Goal: Transaction & Acquisition: Purchase product/service

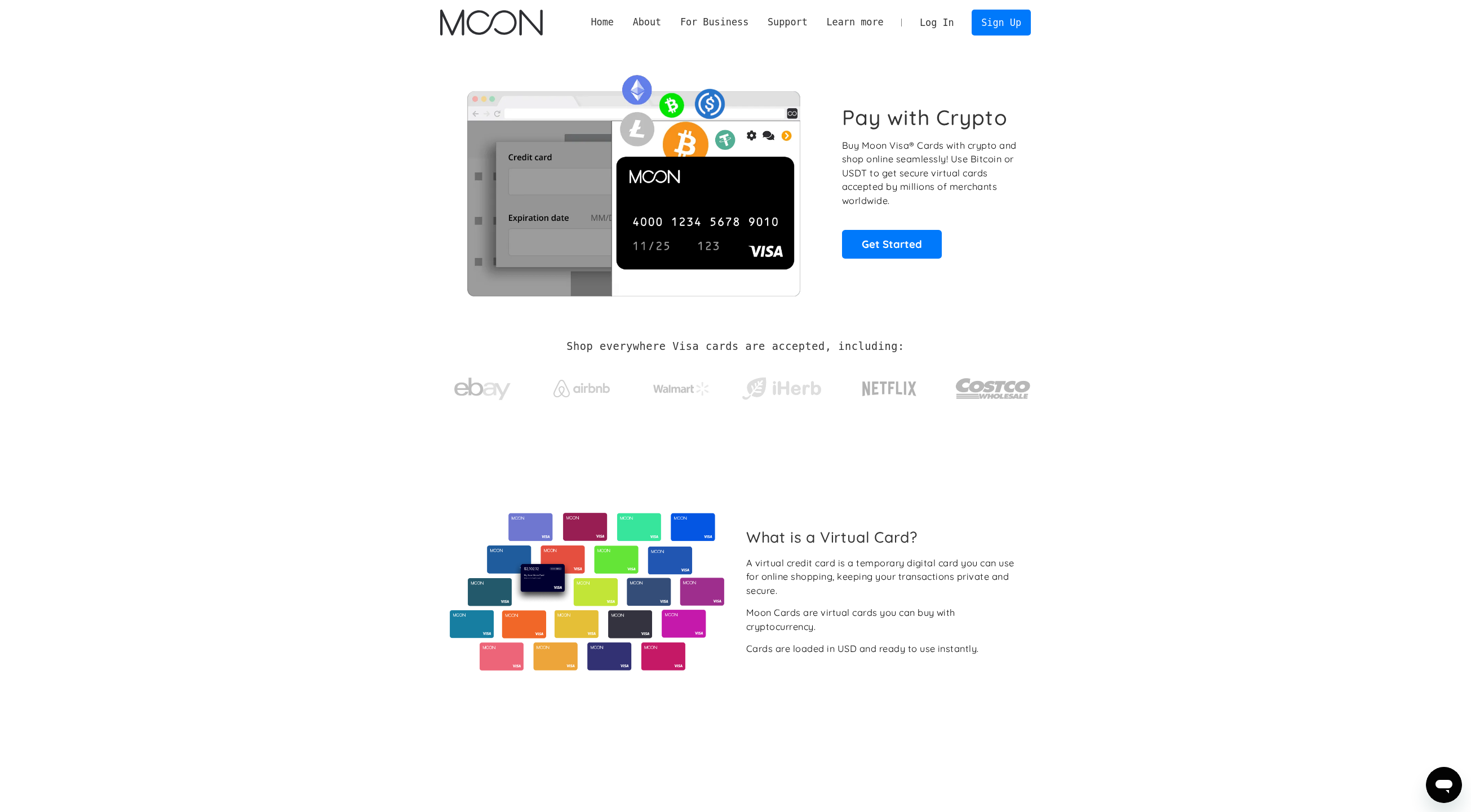
click at [941, 15] on link "Log In" at bounding box center [937, 23] width 53 height 25
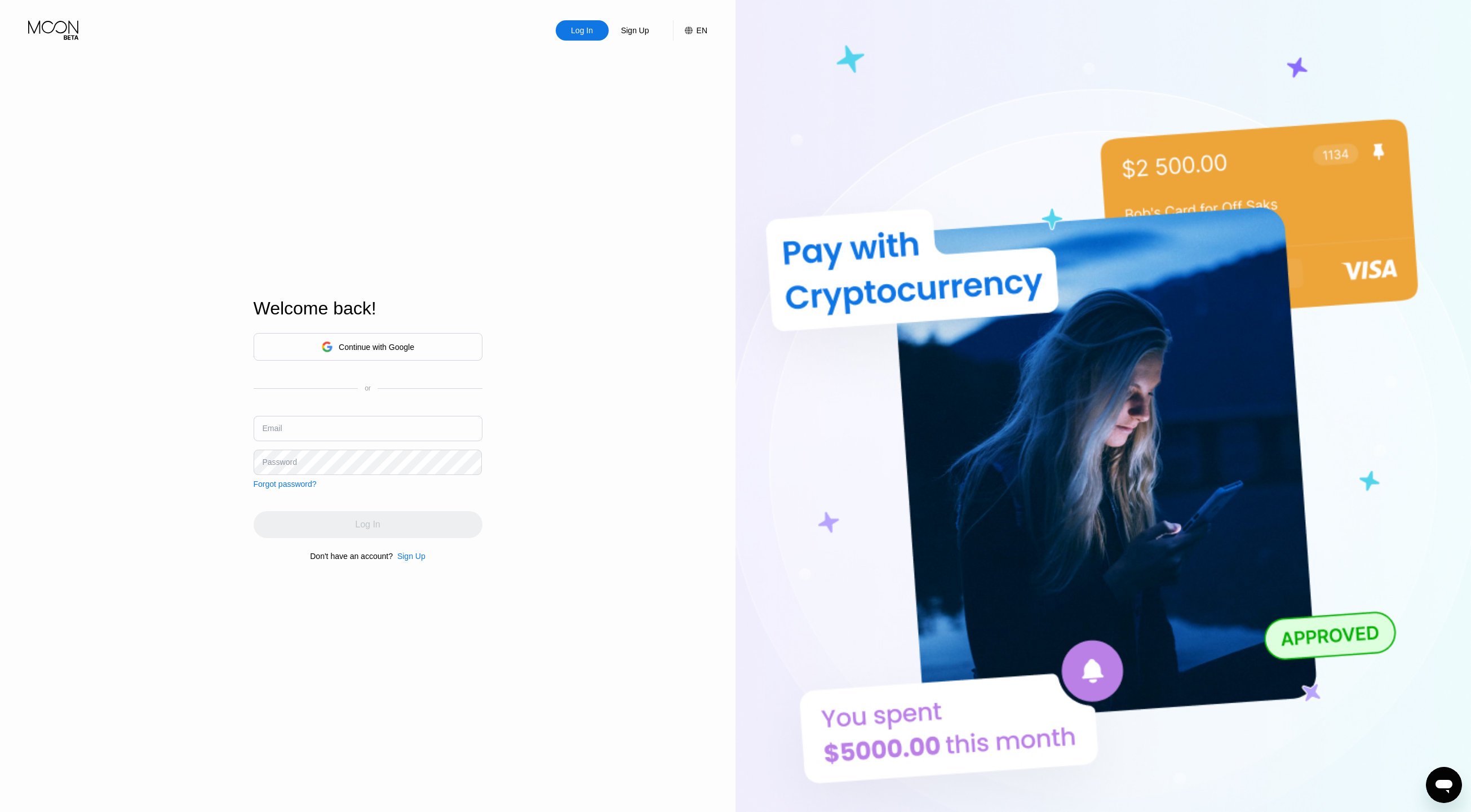
click at [1254, 9] on img at bounding box center [1103, 446] width 736 height 893
click at [418, 349] on div "Continue with Google" at bounding box center [368, 347] width 229 height 28
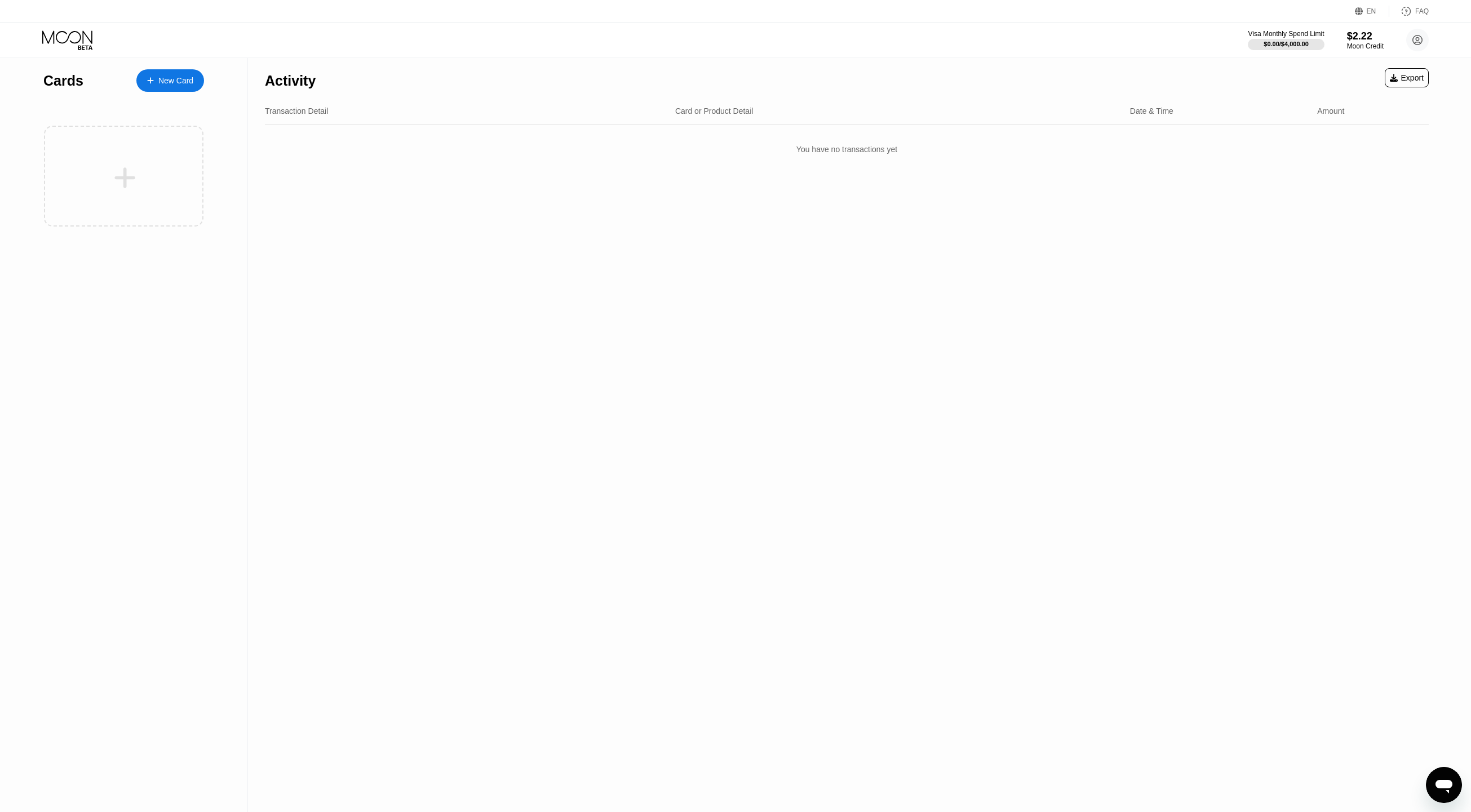
click at [175, 81] on div "New Card" at bounding box center [176, 81] width 35 height 9
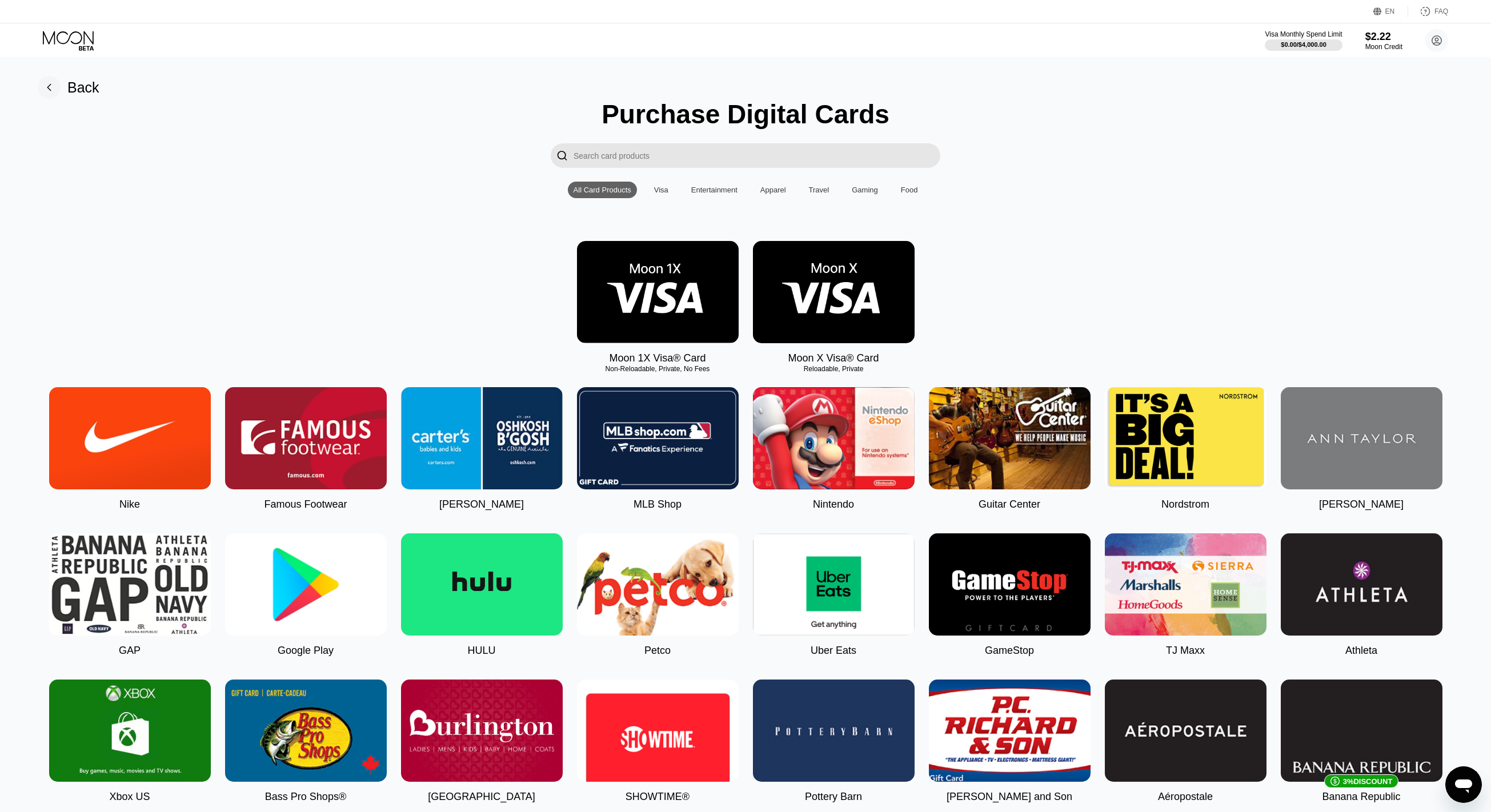
click at [662, 194] on div "Visa" at bounding box center [661, 190] width 14 height 9
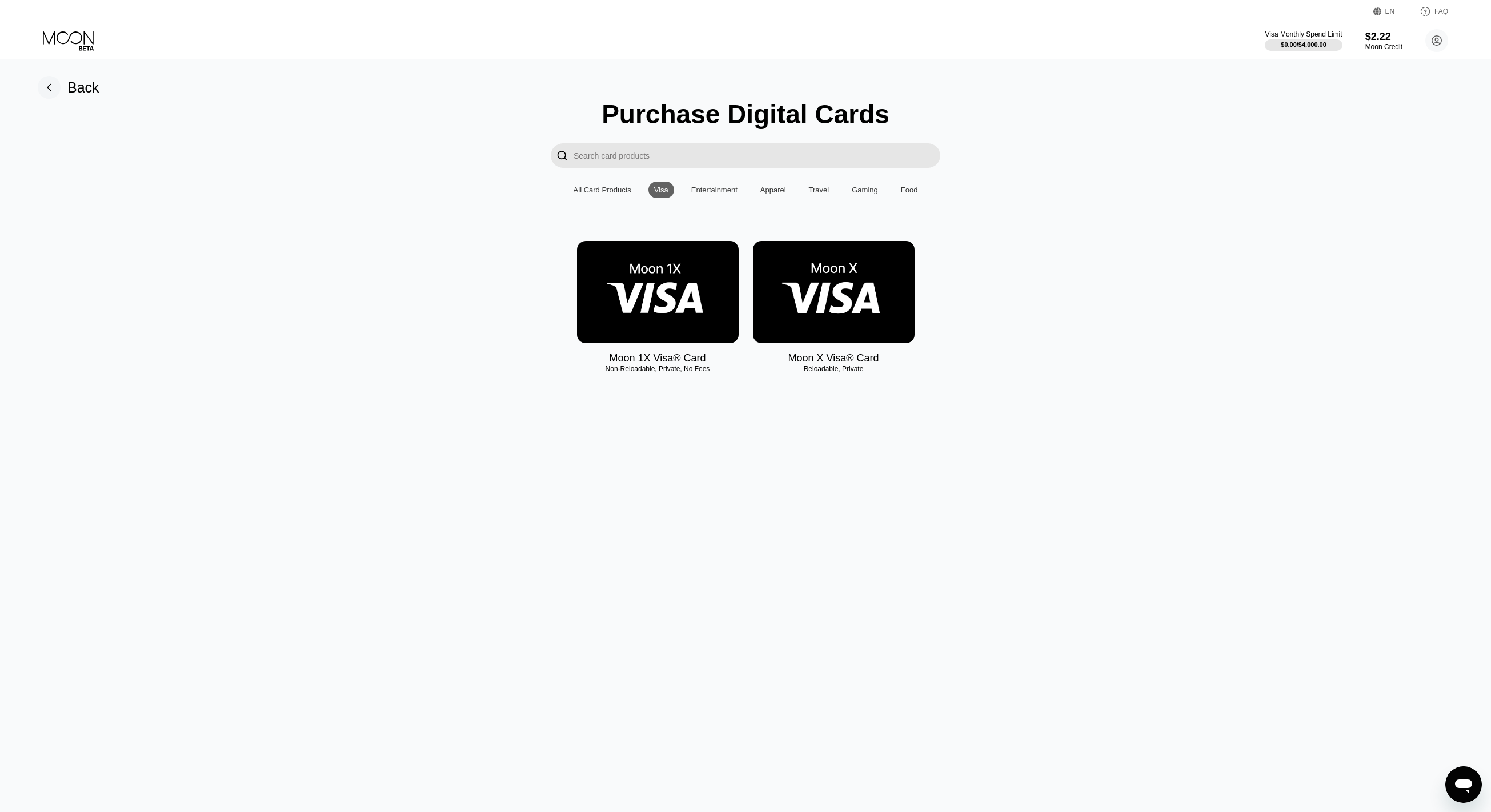
click at [609, 194] on div "All Card Products" at bounding box center [602, 190] width 58 height 9
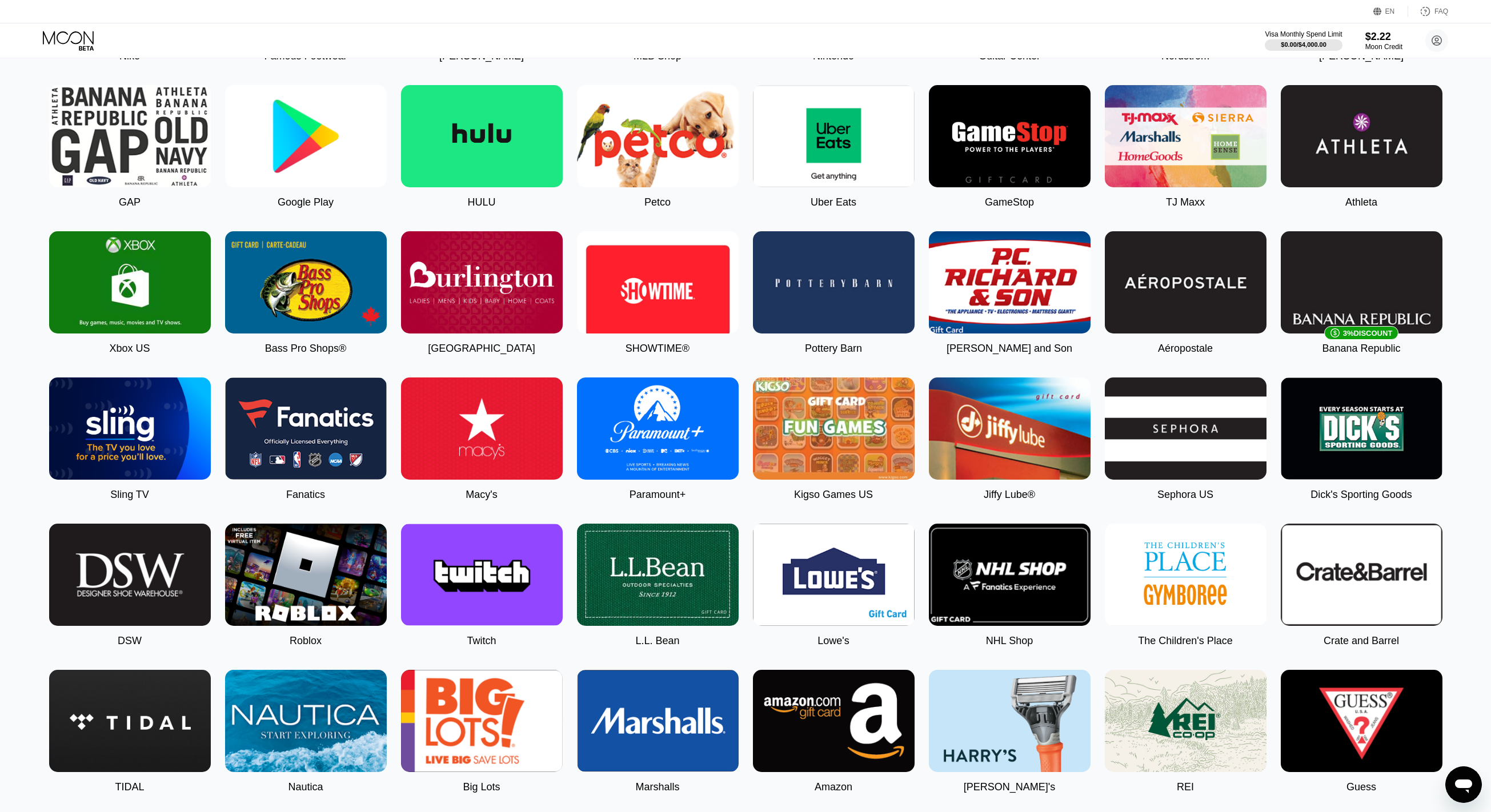
scroll to position [407, 0]
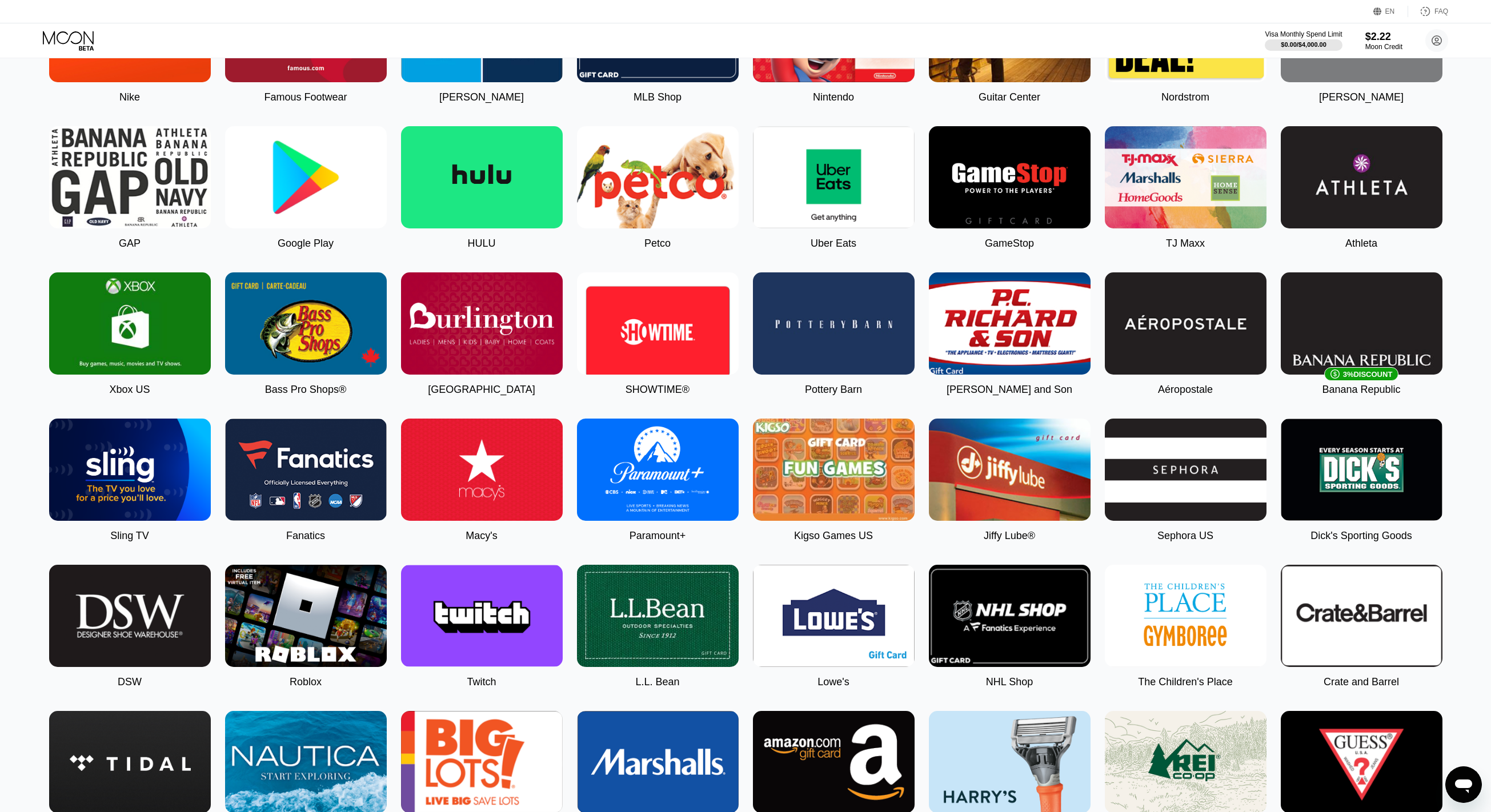
click at [433, 619] on img at bounding box center [482, 616] width 162 height 103
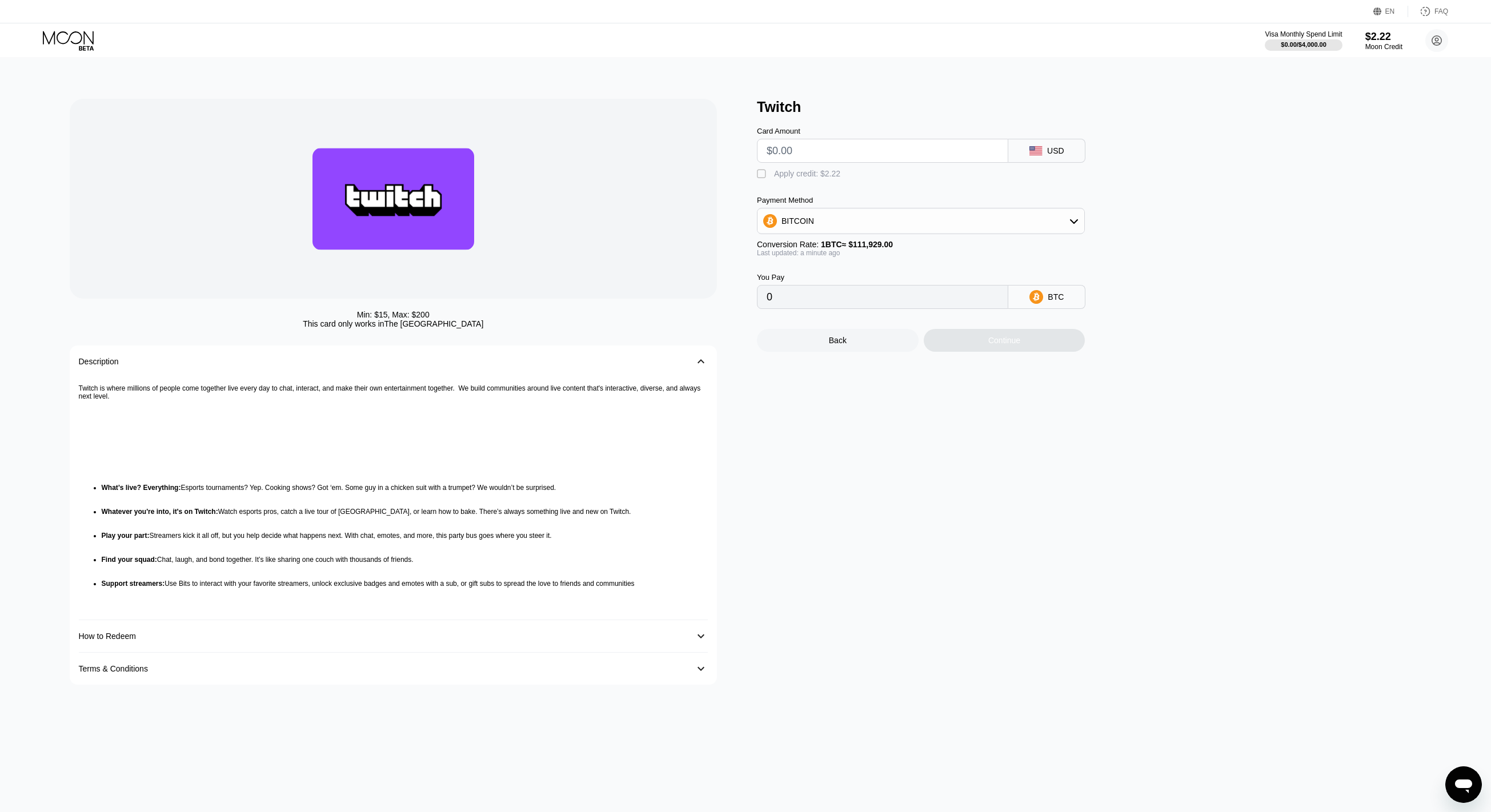
click at [1037, 227] on div "BITCOIN" at bounding box center [921, 221] width 327 height 23
click at [841, 303] on div "USDC on Polygon" at bounding box center [921, 302] width 321 height 23
click at [829, 308] on input "0" at bounding box center [882, 296] width 232 height 23
click at [793, 301] on input "0" at bounding box center [882, 296] width 232 height 23
click at [807, 158] on input "text" at bounding box center [882, 150] width 232 height 23
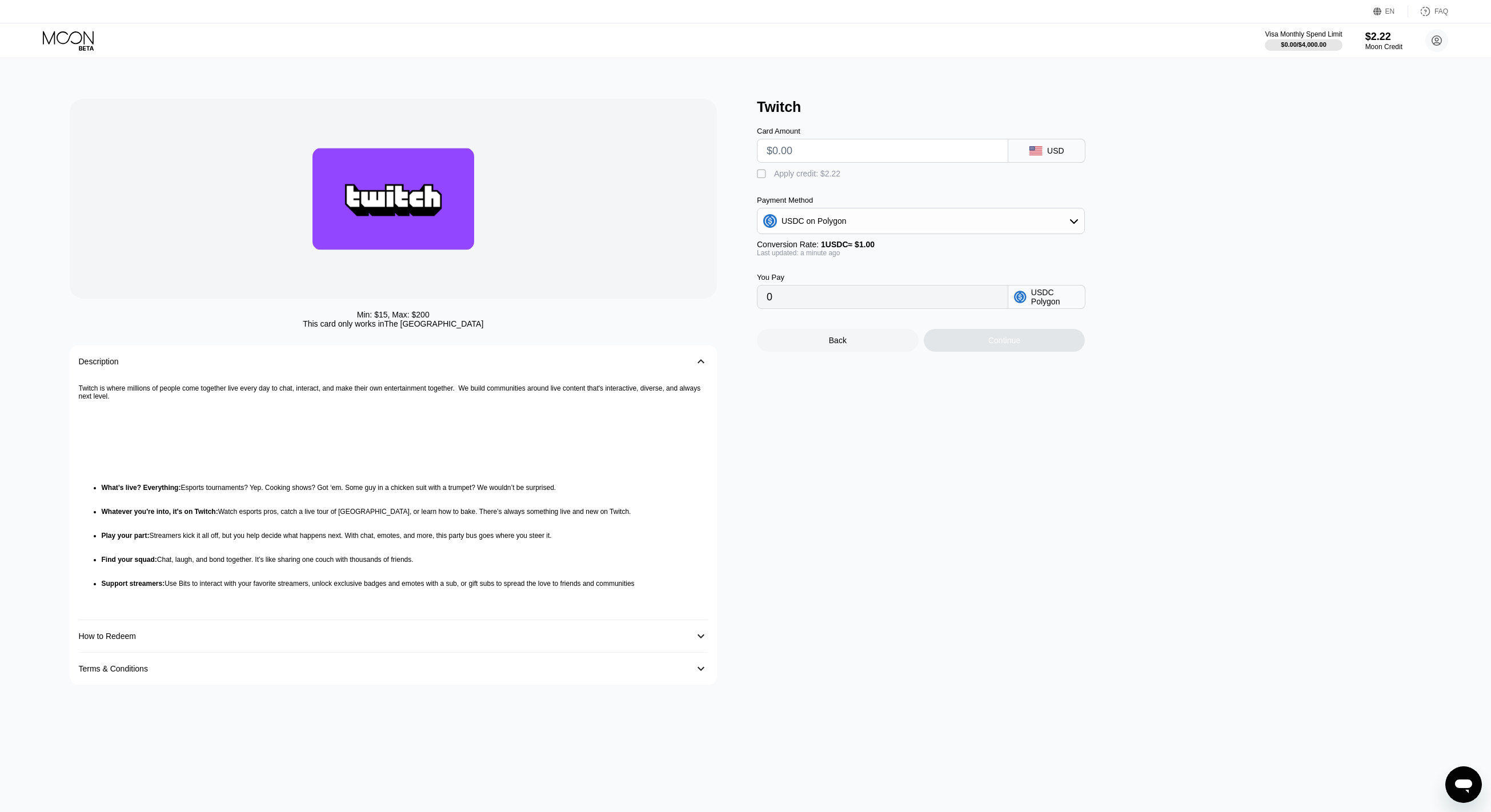
click at [206, 641] on div "How to Redeem" at bounding box center [382, 636] width 606 height 9
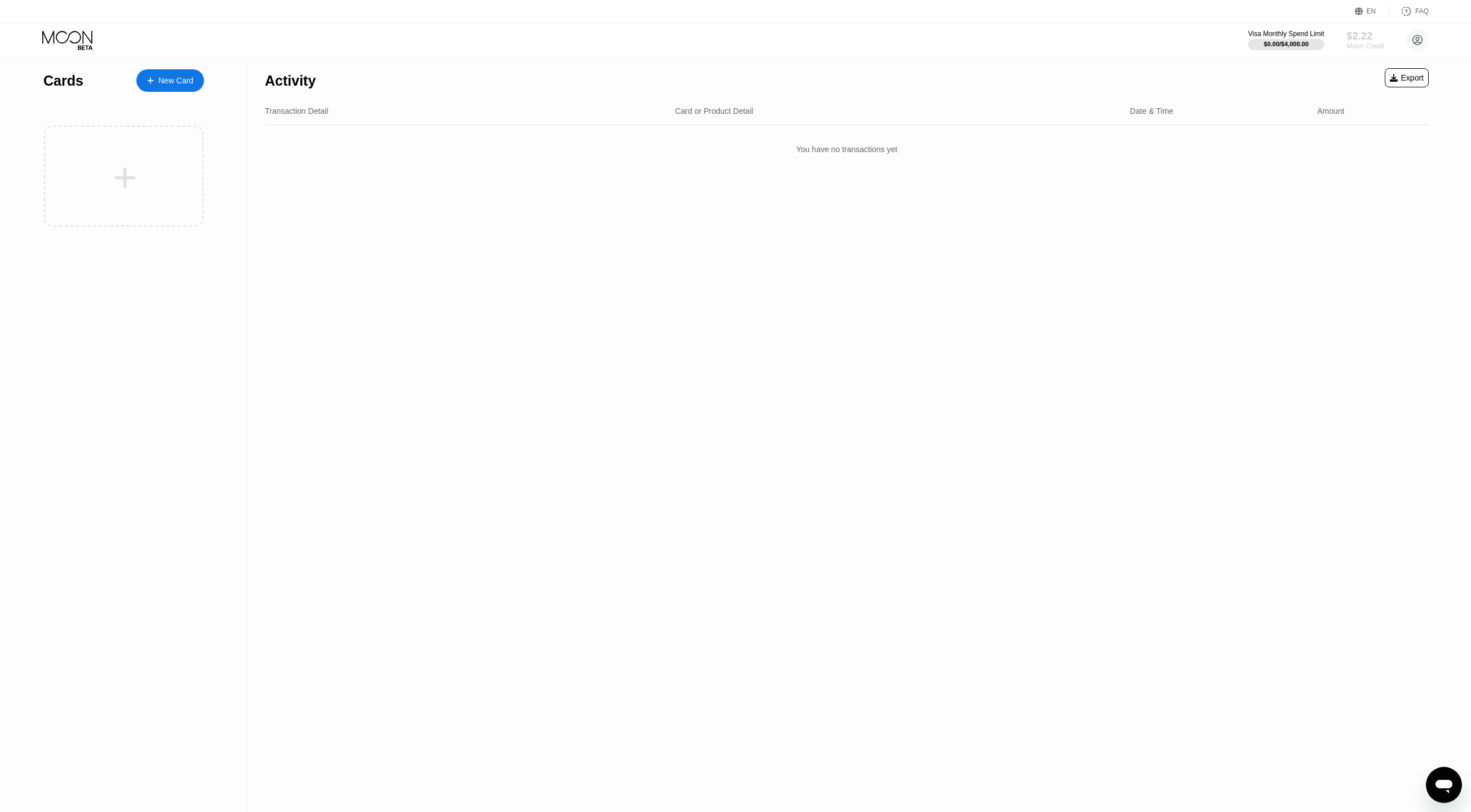
click at [1365, 36] on div "$2.22" at bounding box center [1365, 36] width 38 height 12
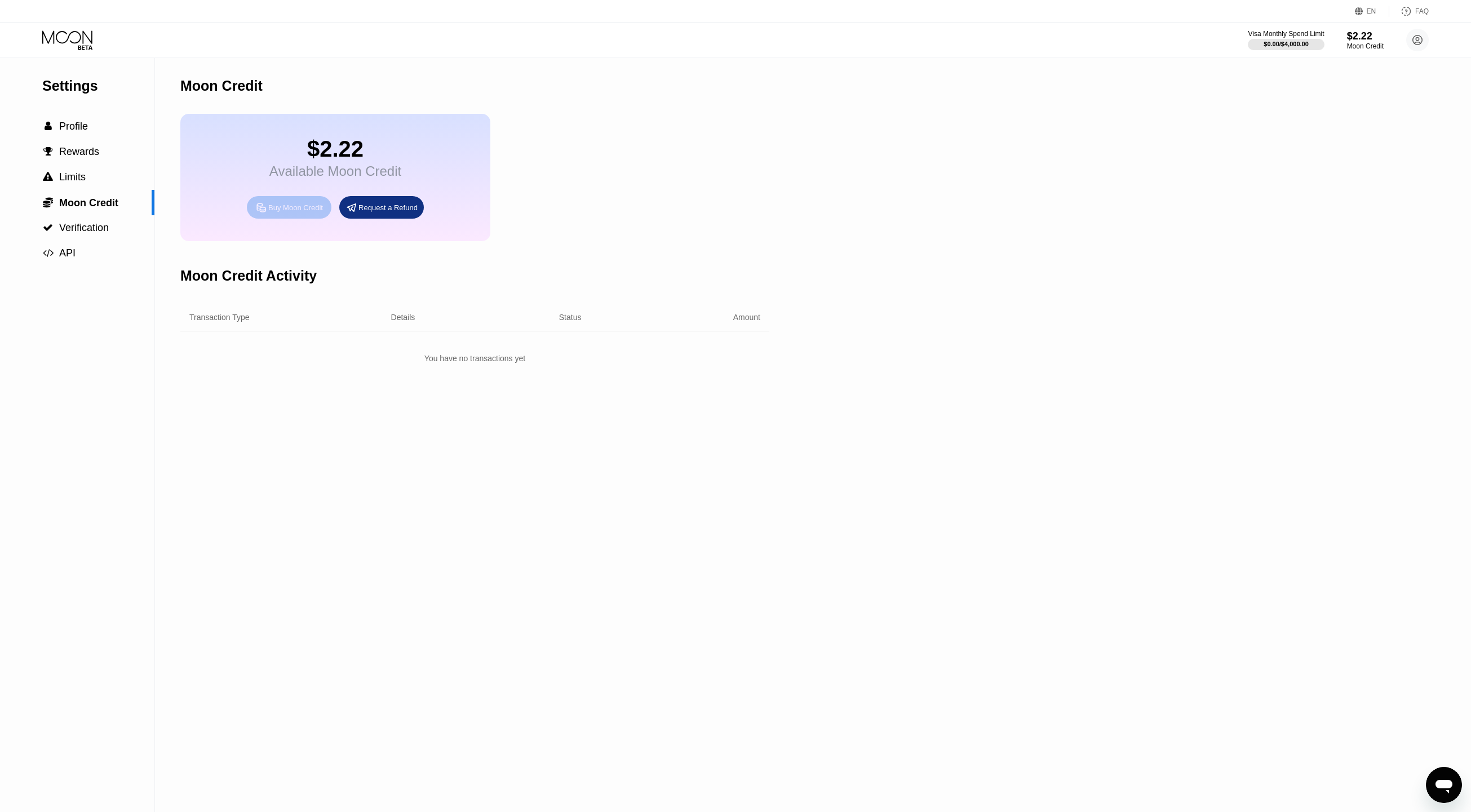
click at [297, 212] on div "Buy Moon Credit" at bounding box center [296, 207] width 55 height 9
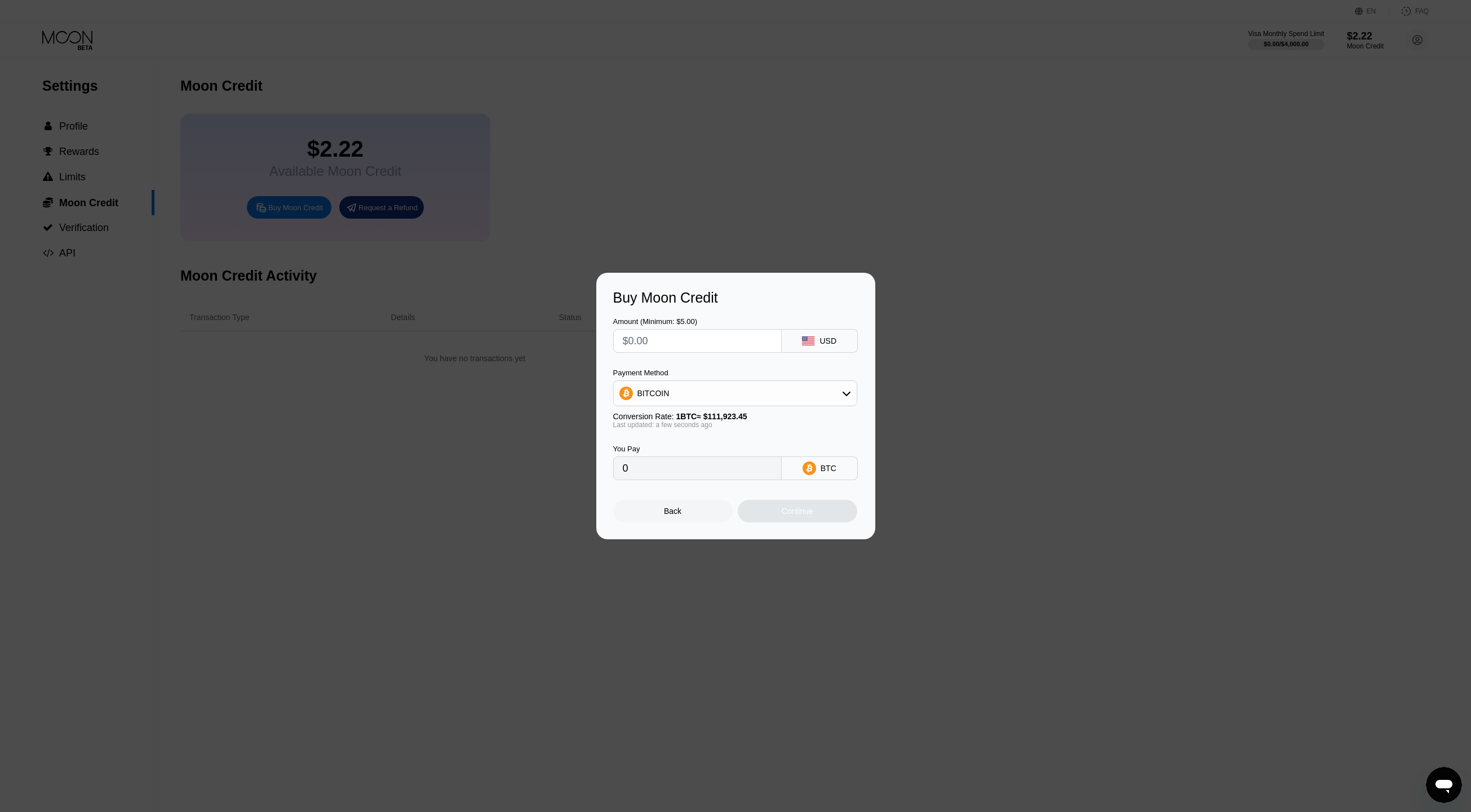
click at [815, 339] on icon at bounding box center [809, 341] width 13 height 9
click at [801, 396] on div "BITCOIN" at bounding box center [735, 393] width 243 height 23
click at [713, 480] on div "USDC on Polygon" at bounding box center [735, 474] width 237 height 23
click at [699, 471] on input "0" at bounding box center [697, 468] width 149 height 23
click at [699, 472] on input "0" at bounding box center [697, 468] width 149 height 23
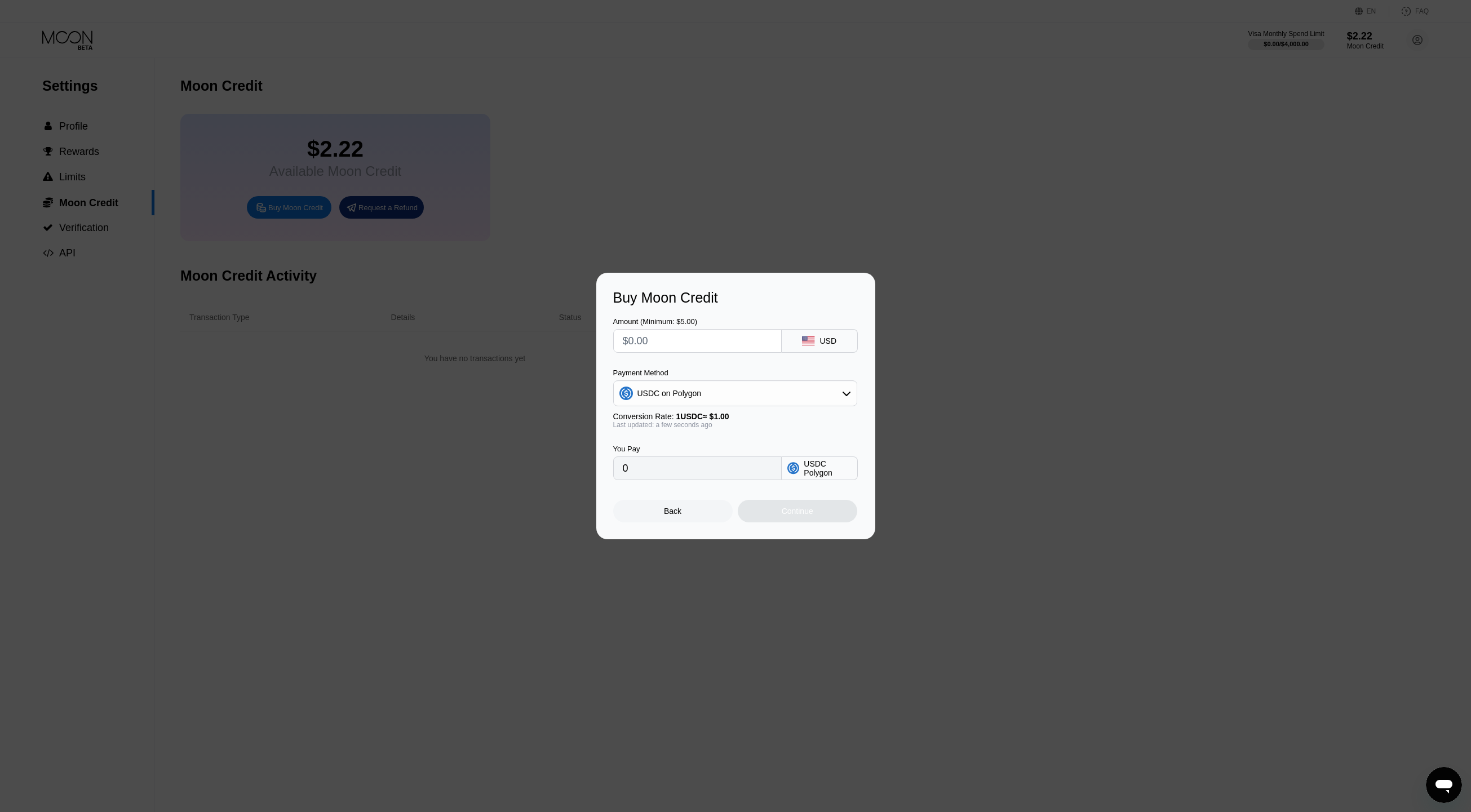
click at [659, 326] on div "Amount (Minimum: $5.00)" at bounding box center [697, 335] width 169 height 36
click at [669, 338] on input "text" at bounding box center [697, 341] width 149 height 23
type input "$5"
type input "5.00000000"
type input "$5"
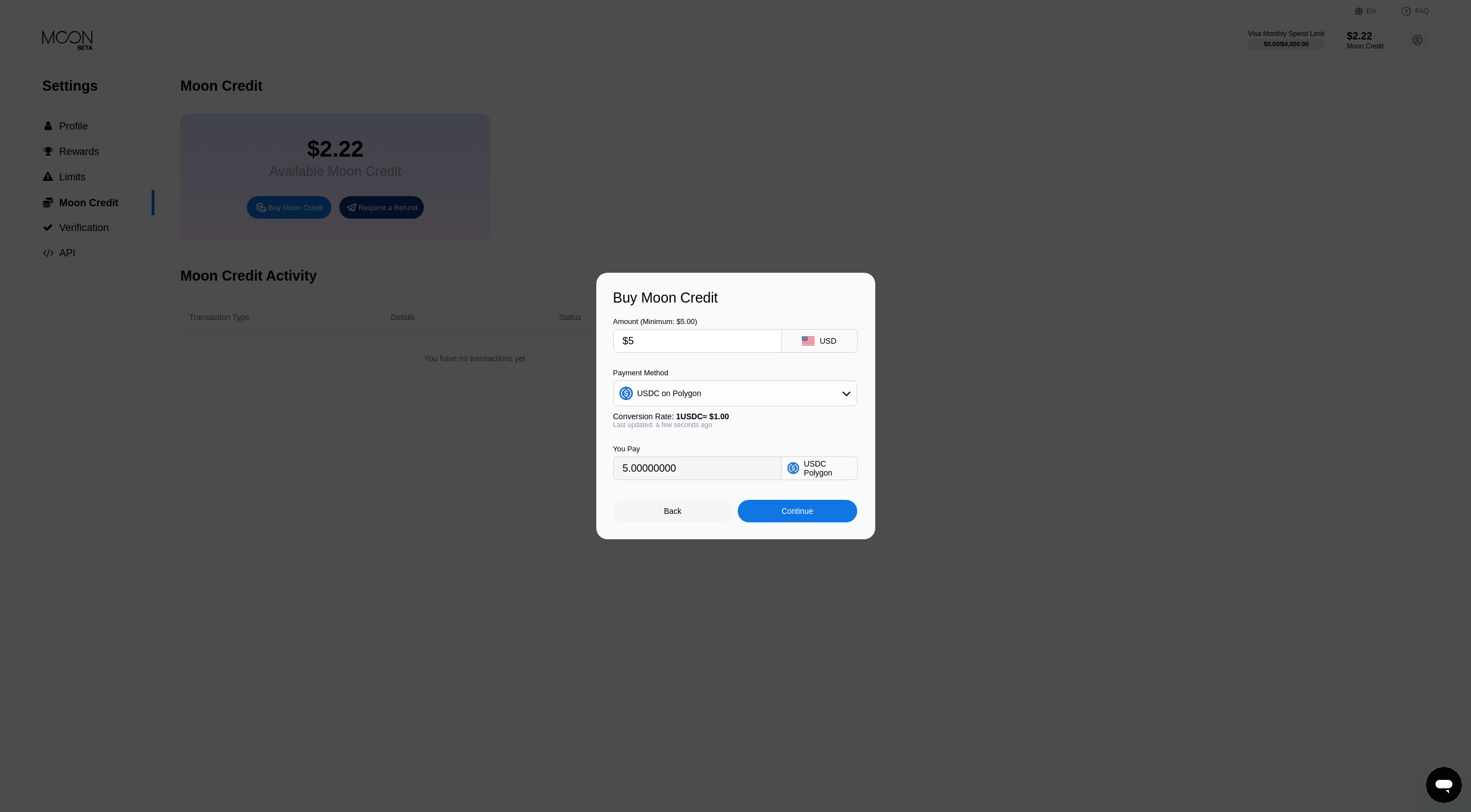
click at [785, 528] on div "Buy Moon Credit Amount (Minimum: $5.00) $5 USD Payment Method USDC on Polygon C…" at bounding box center [735, 406] width 279 height 266
click at [795, 516] on div "Continue" at bounding box center [797, 511] width 31 height 9
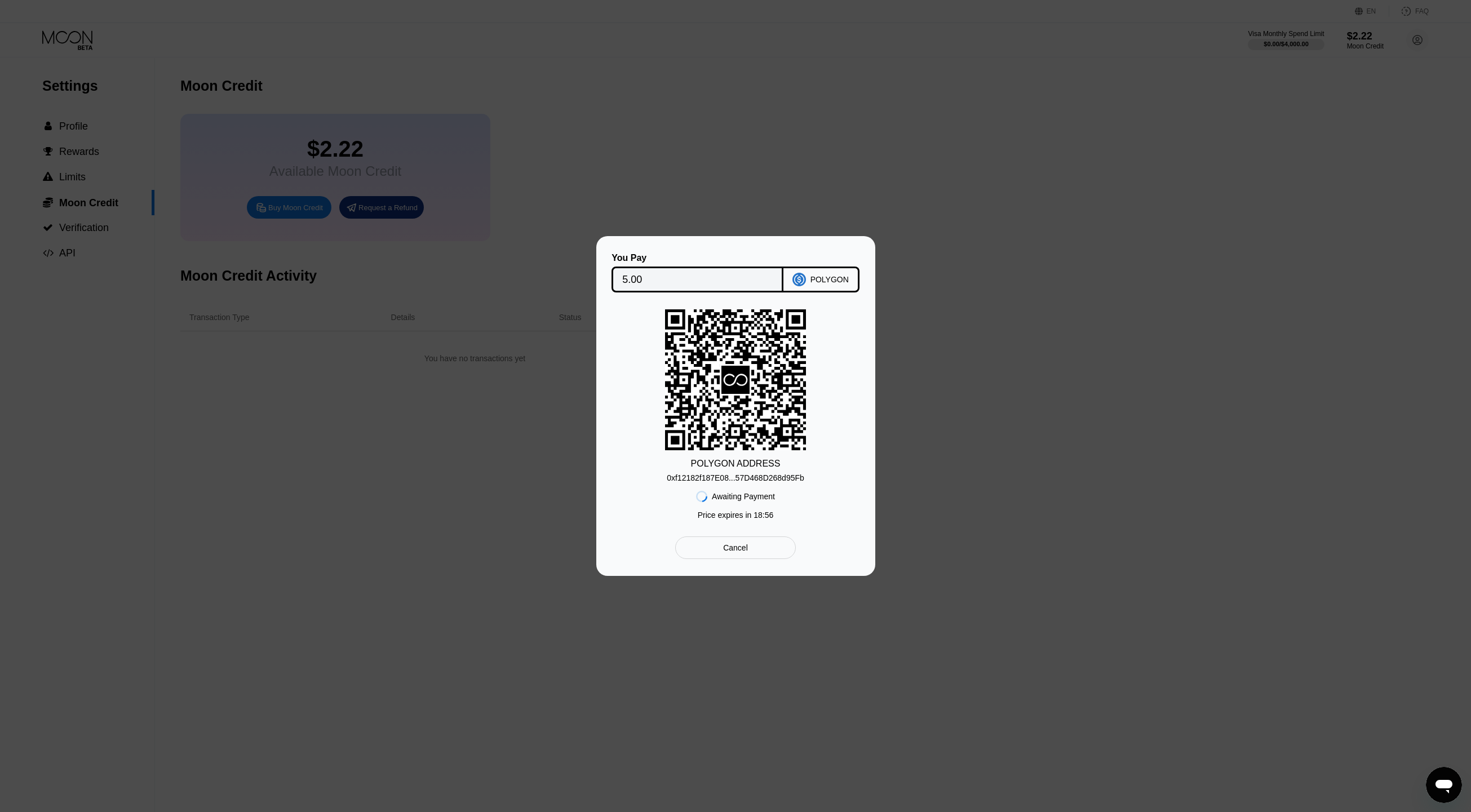
click at [731, 550] on div "Cancel" at bounding box center [735, 548] width 25 height 10
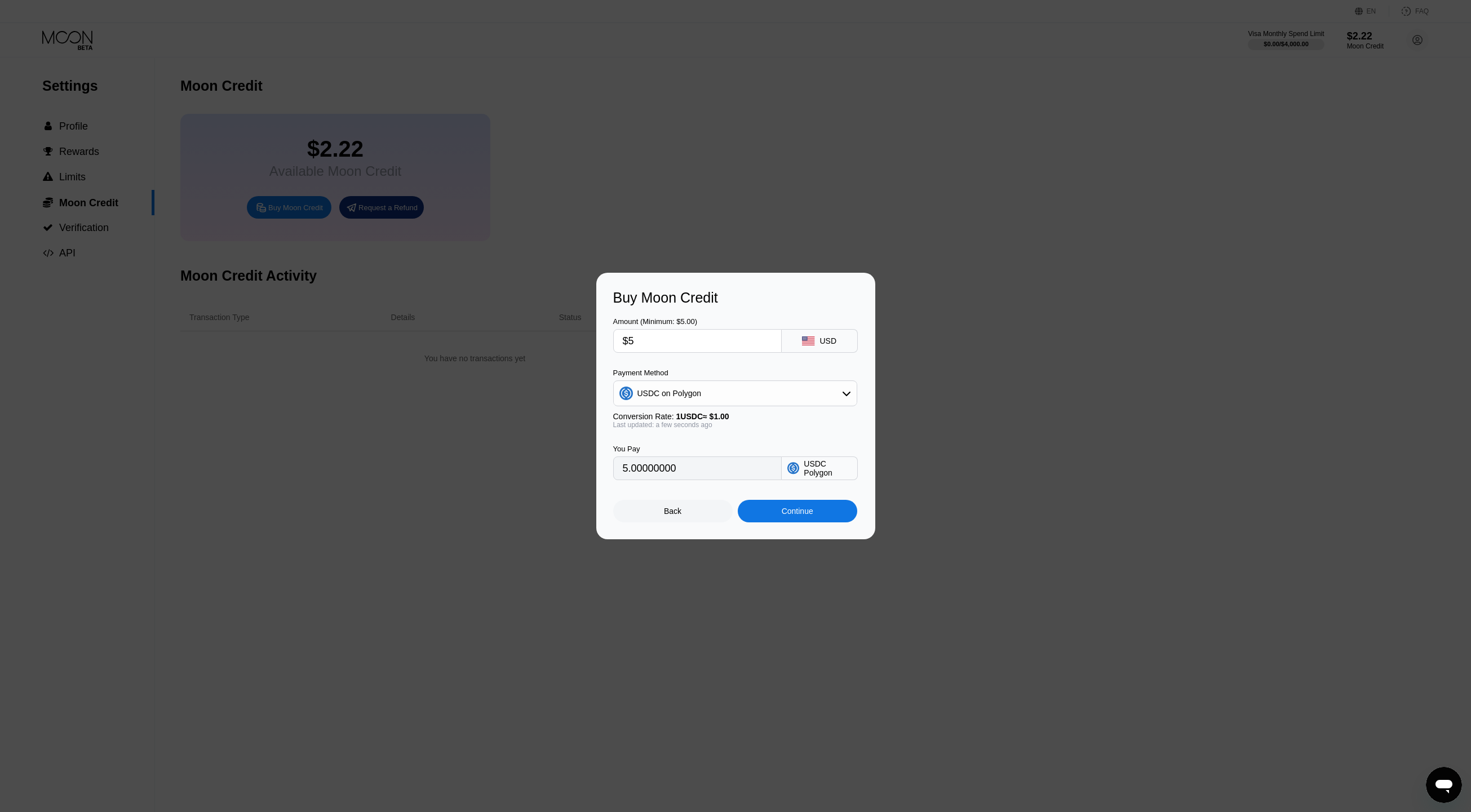
click at [693, 514] on div "Back" at bounding box center [673, 511] width 119 height 23
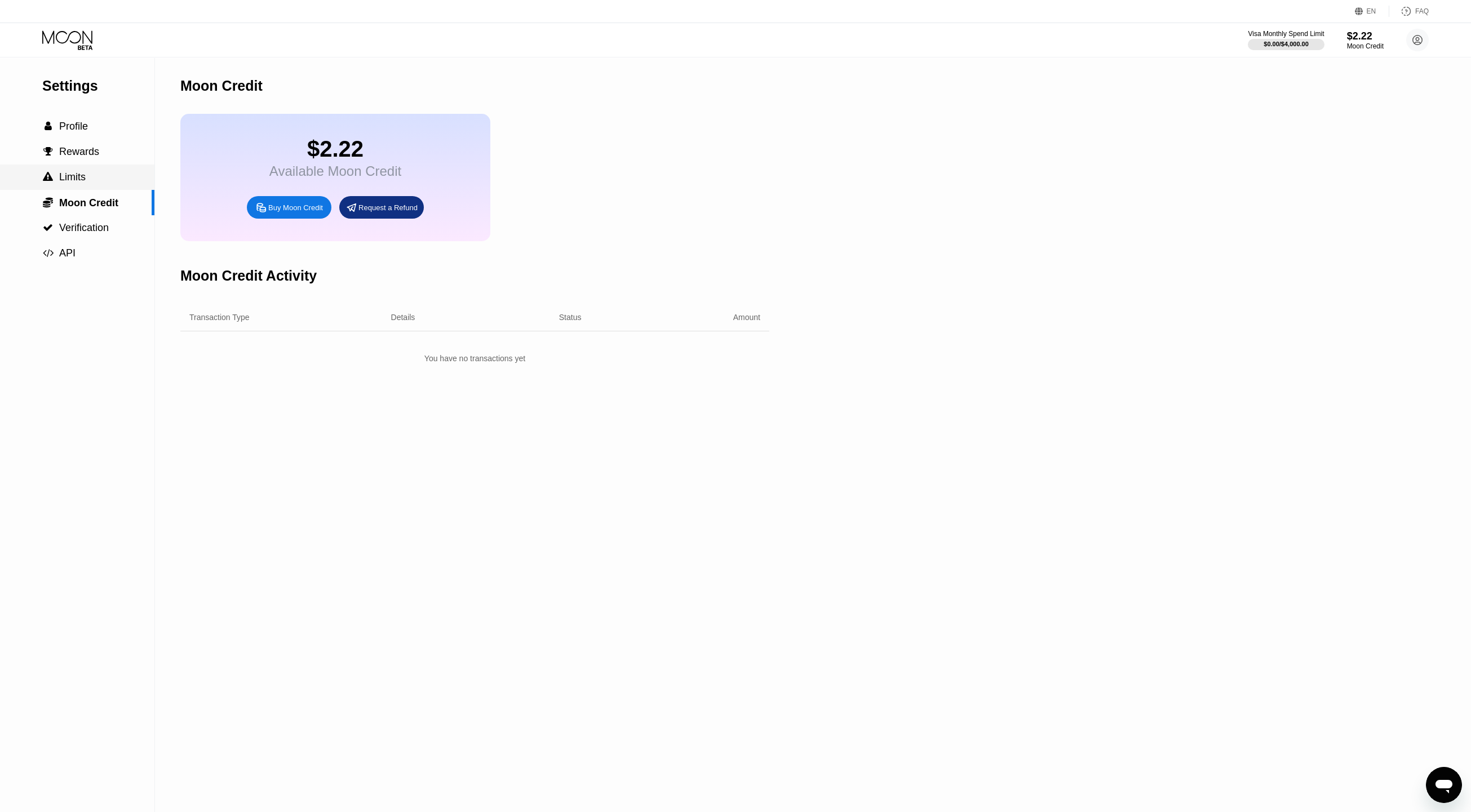
click at [76, 181] on span "Limits" at bounding box center [72, 176] width 26 height 11
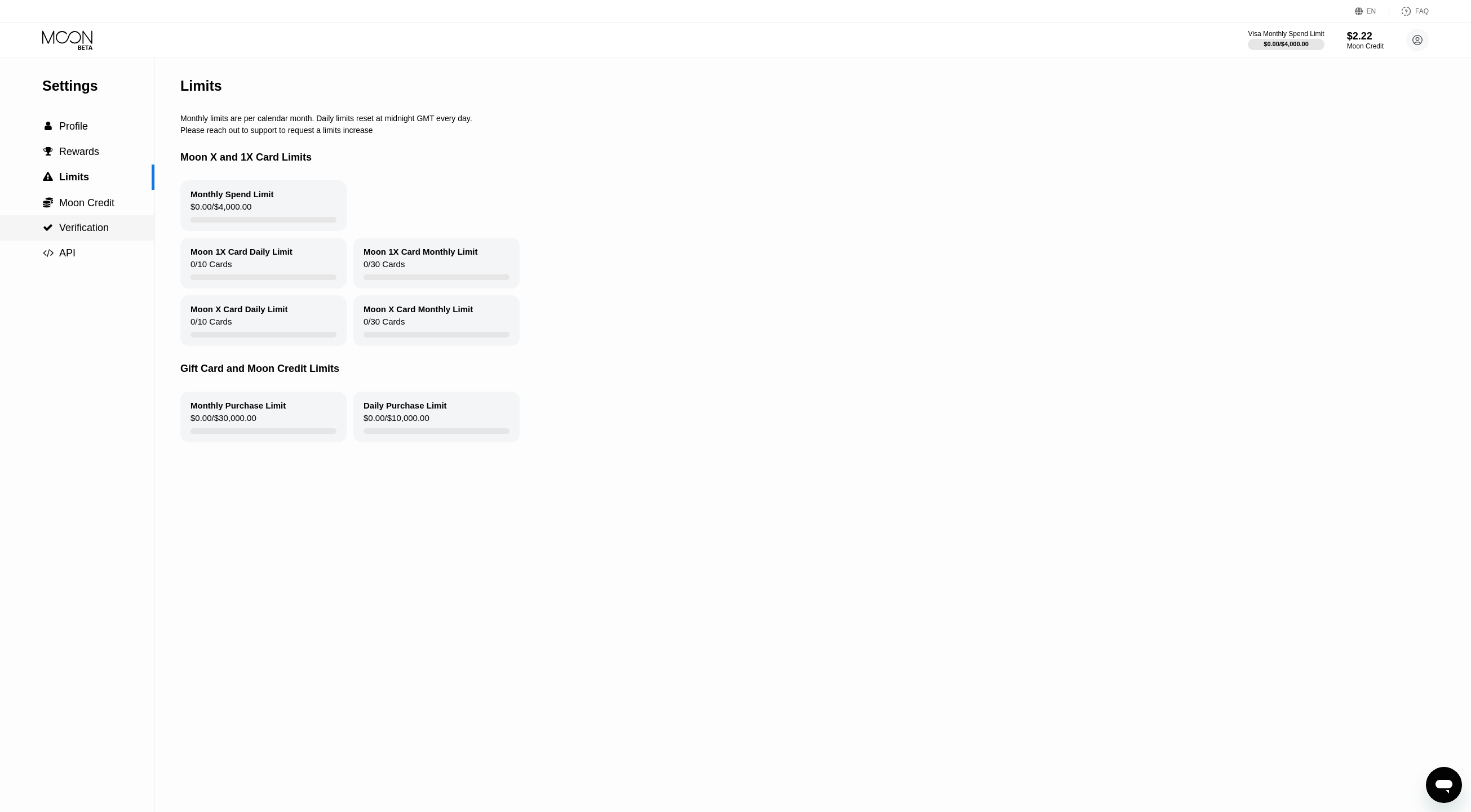
click at [86, 239] on div " Verification" at bounding box center [77, 228] width 154 height 25
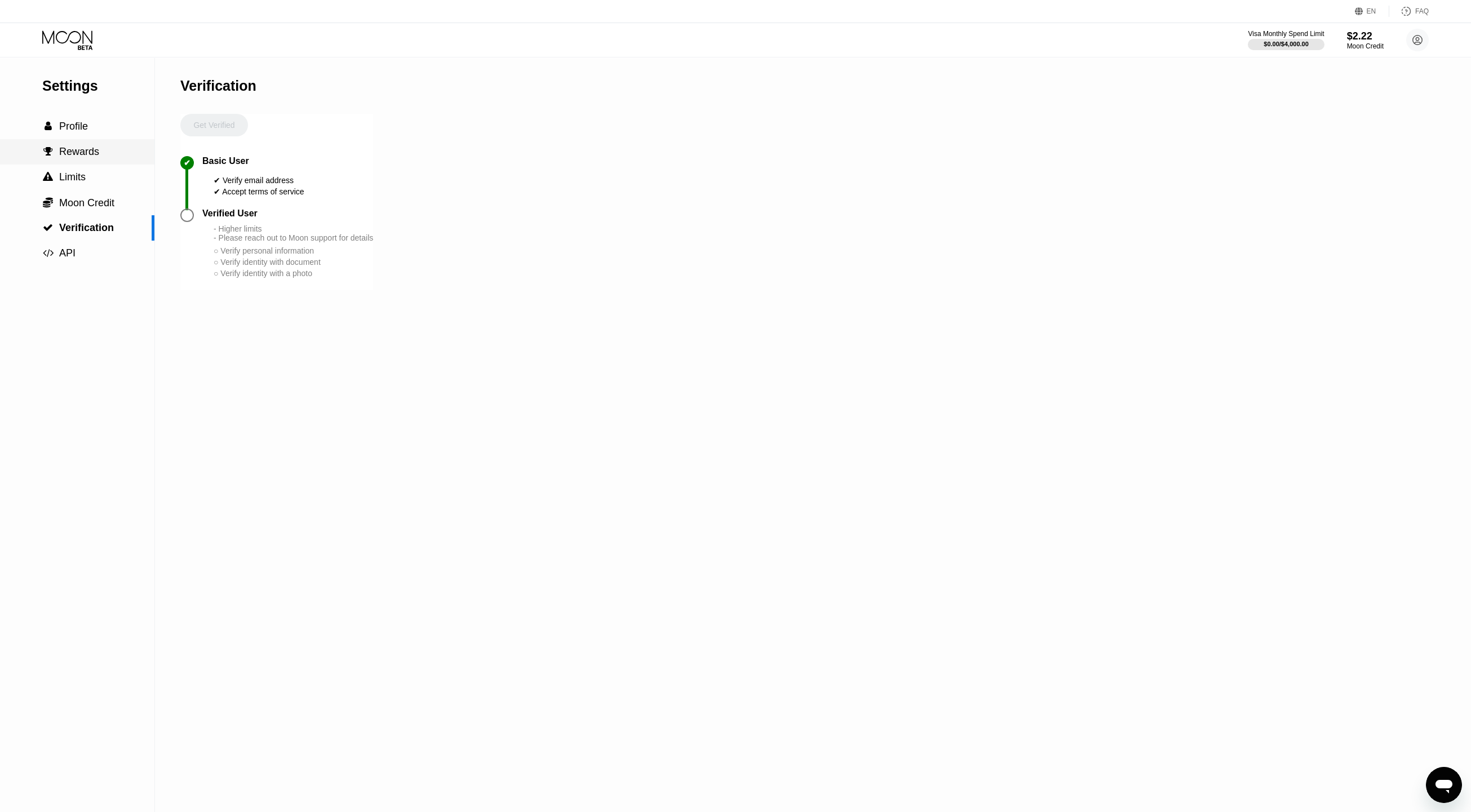
click at [83, 151] on span "Rewards" at bounding box center [79, 151] width 40 height 11
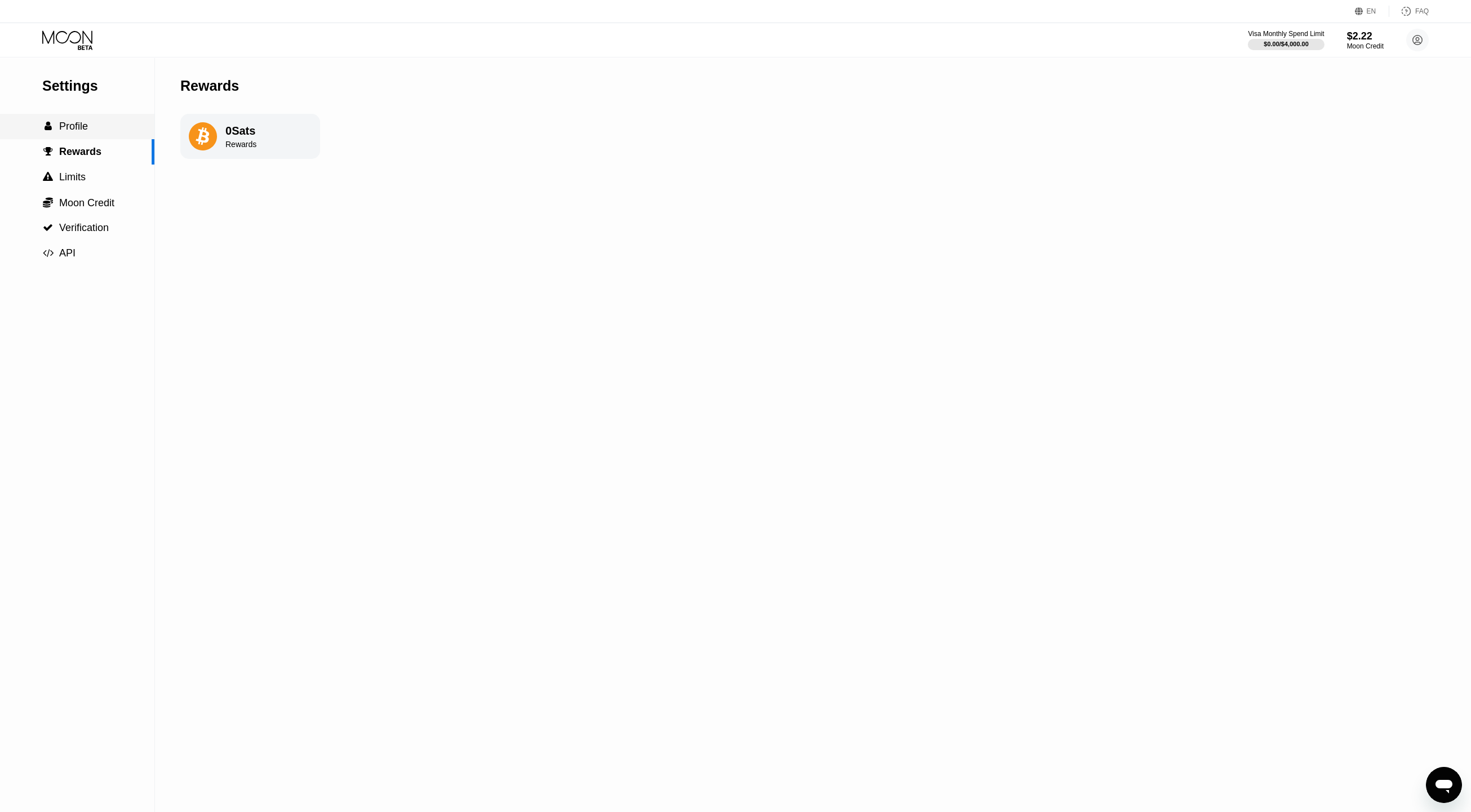
click at [84, 132] on span "Profile" at bounding box center [73, 126] width 28 height 11
click at [253, 239] on div "Lightning" at bounding box center [229, 237] width 85 height 8
click at [269, 279] on div "On-Chain" at bounding box center [238, 282] width 114 height 23
click at [218, 330] on div "Save" at bounding box center [215, 325] width 18 height 10
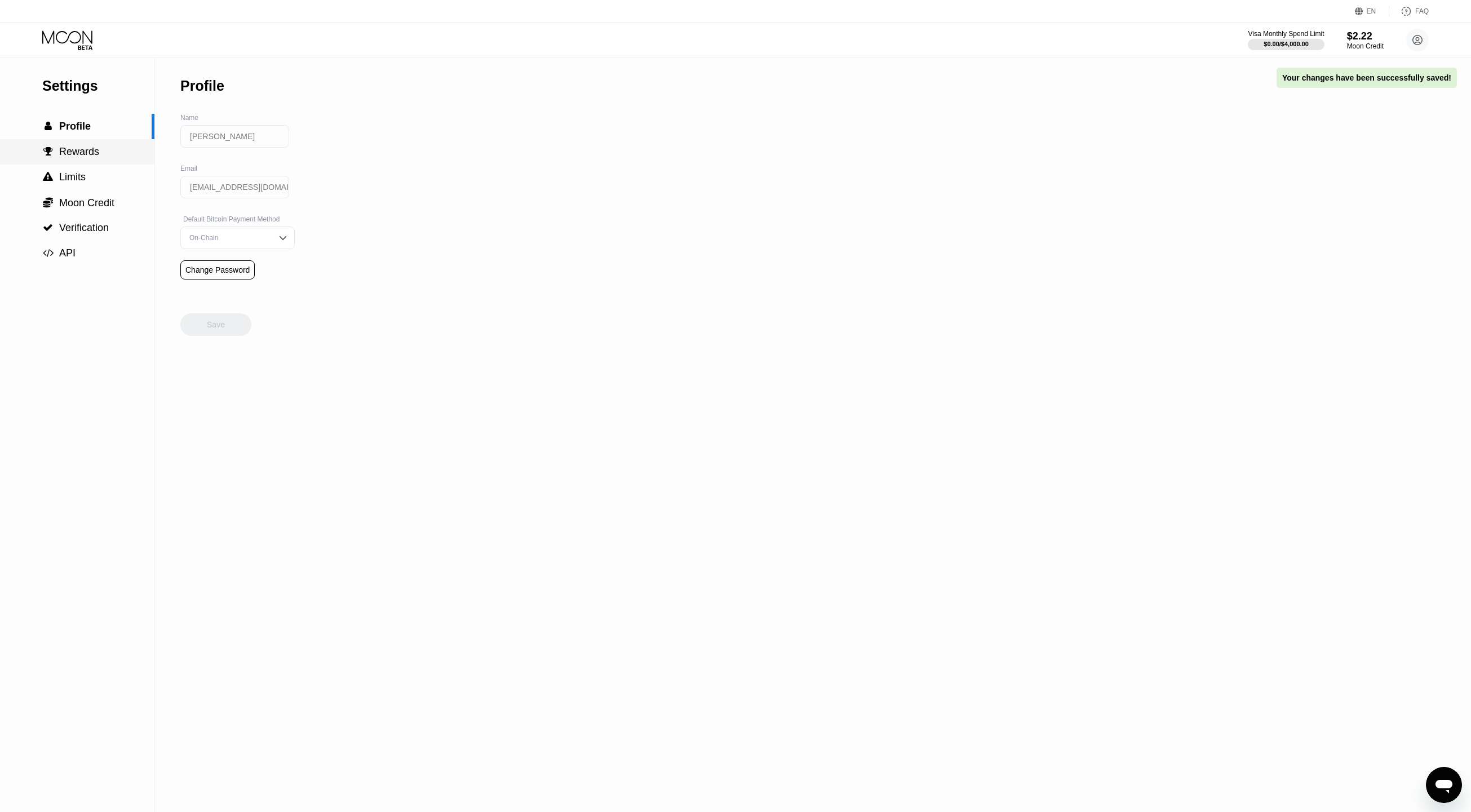
click at [83, 157] on span "Rewards" at bounding box center [79, 151] width 40 height 11
click at [82, 187] on div " Limits" at bounding box center [77, 177] width 154 height 25
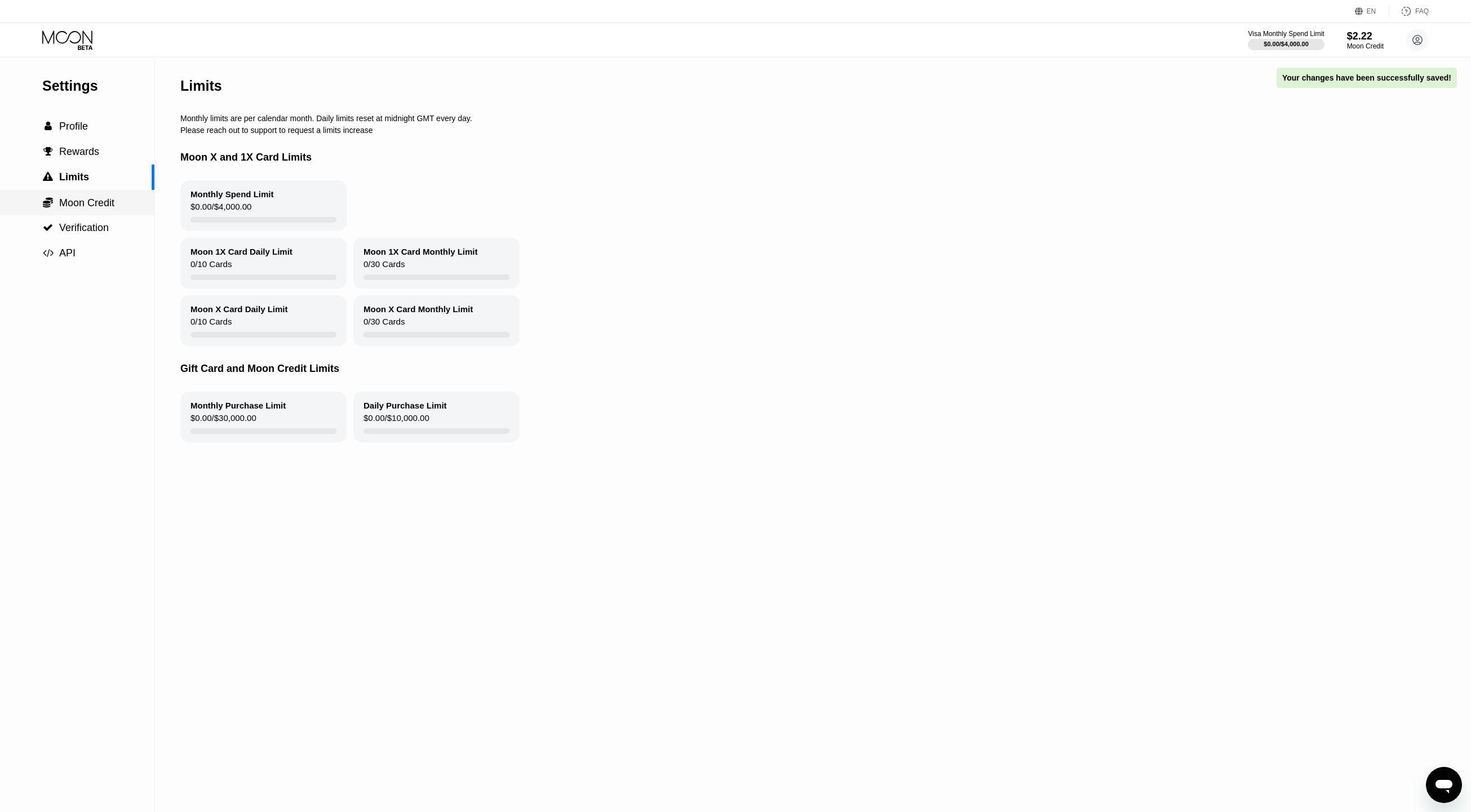
click at [86, 207] on span "Moon Credit" at bounding box center [87, 202] width 55 height 11
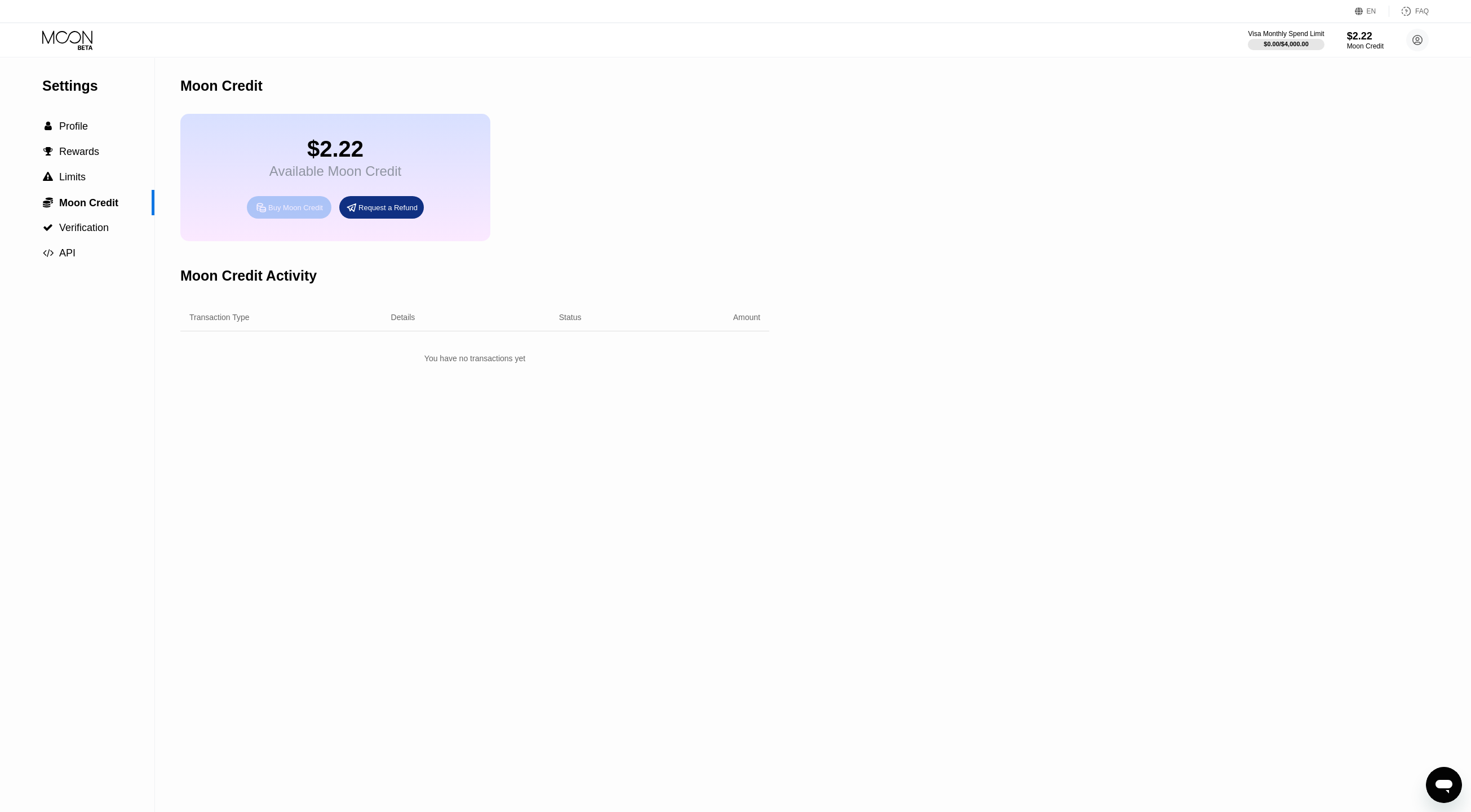
click at [286, 209] on div "Buy Moon Credit" at bounding box center [289, 207] width 84 height 23
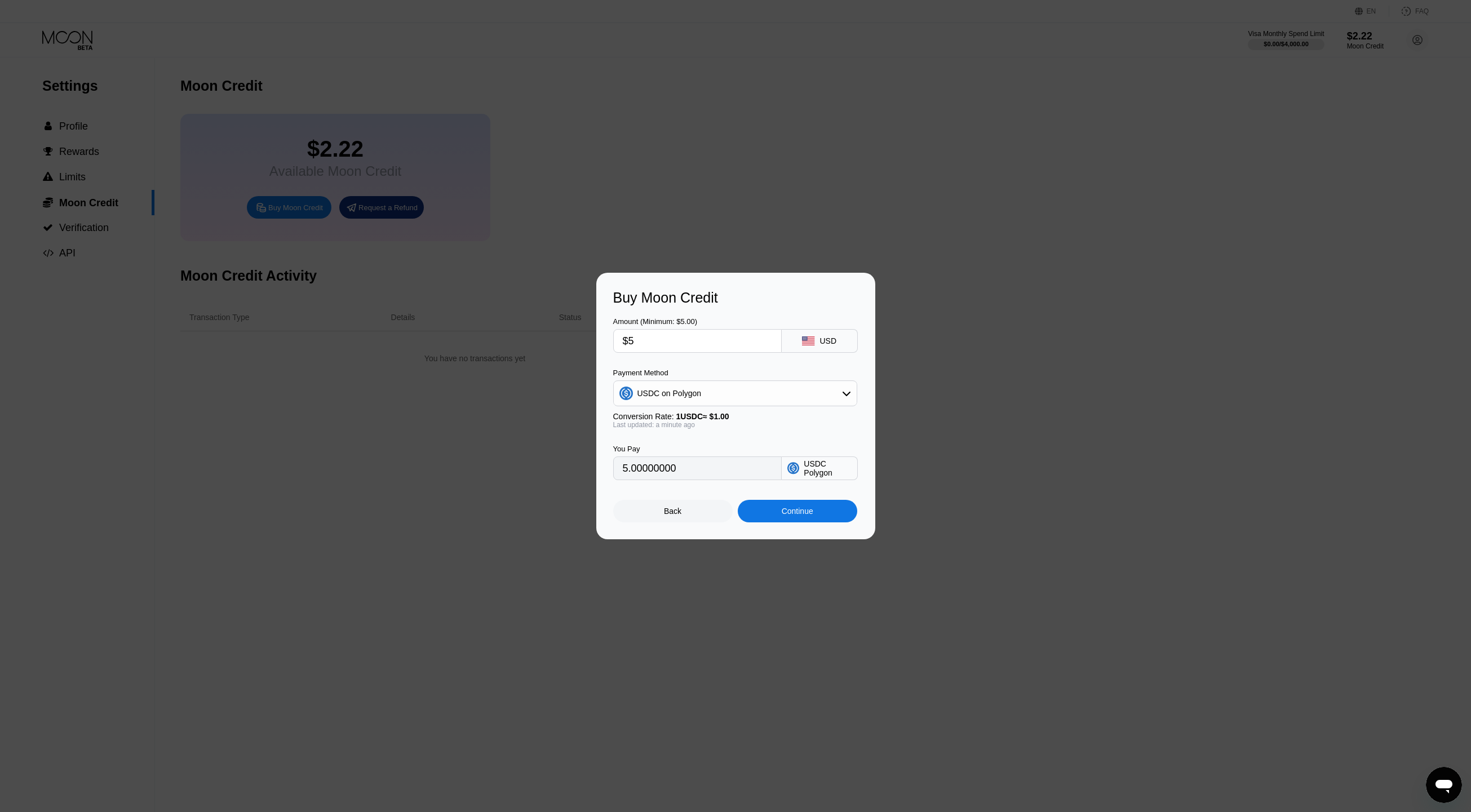
click at [804, 386] on div "USDC on Polygon" at bounding box center [735, 393] width 243 height 23
click at [804, 386] on div "USDC on Polygon" at bounding box center [735, 393] width 243 height 23
click at [657, 518] on div "Back" at bounding box center [673, 511] width 119 height 23
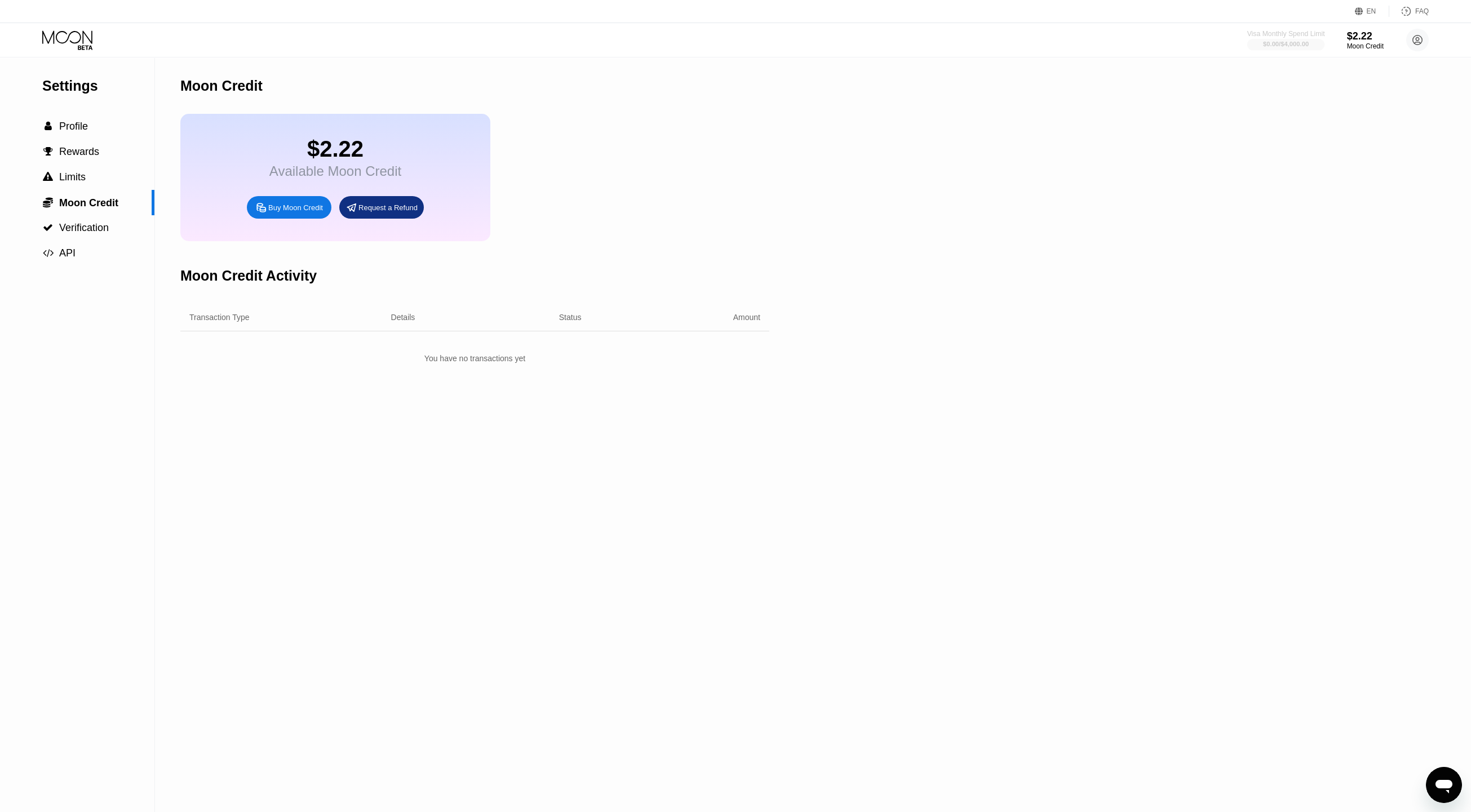
click at [1295, 35] on div "Visa Monthly Spend Limit" at bounding box center [1286, 33] width 78 height 8
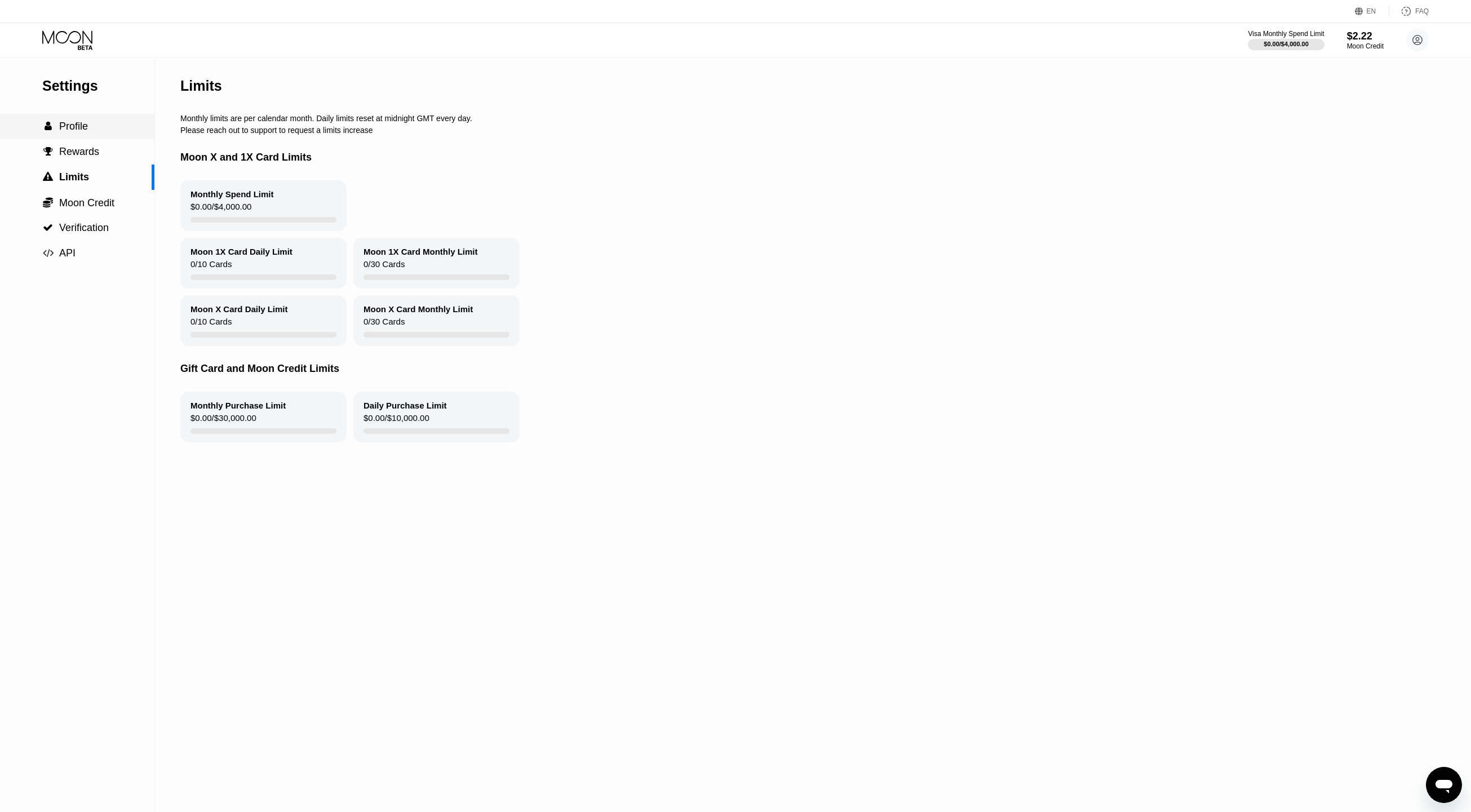
click at [74, 132] on span "Profile" at bounding box center [73, 126] width 28 height 11
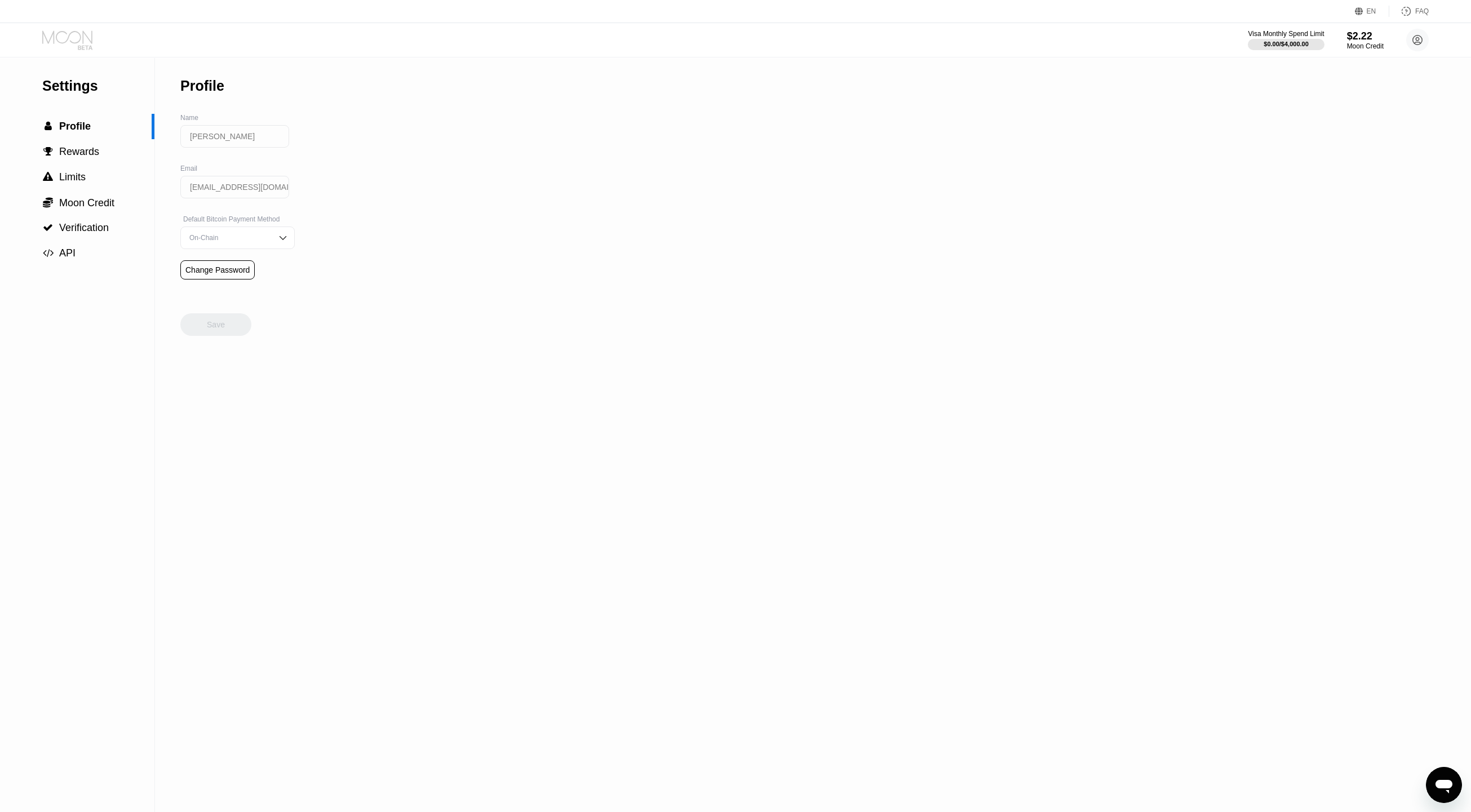
click at [91, 41] on icon at bounding box center [67, 37] width 50 height 13
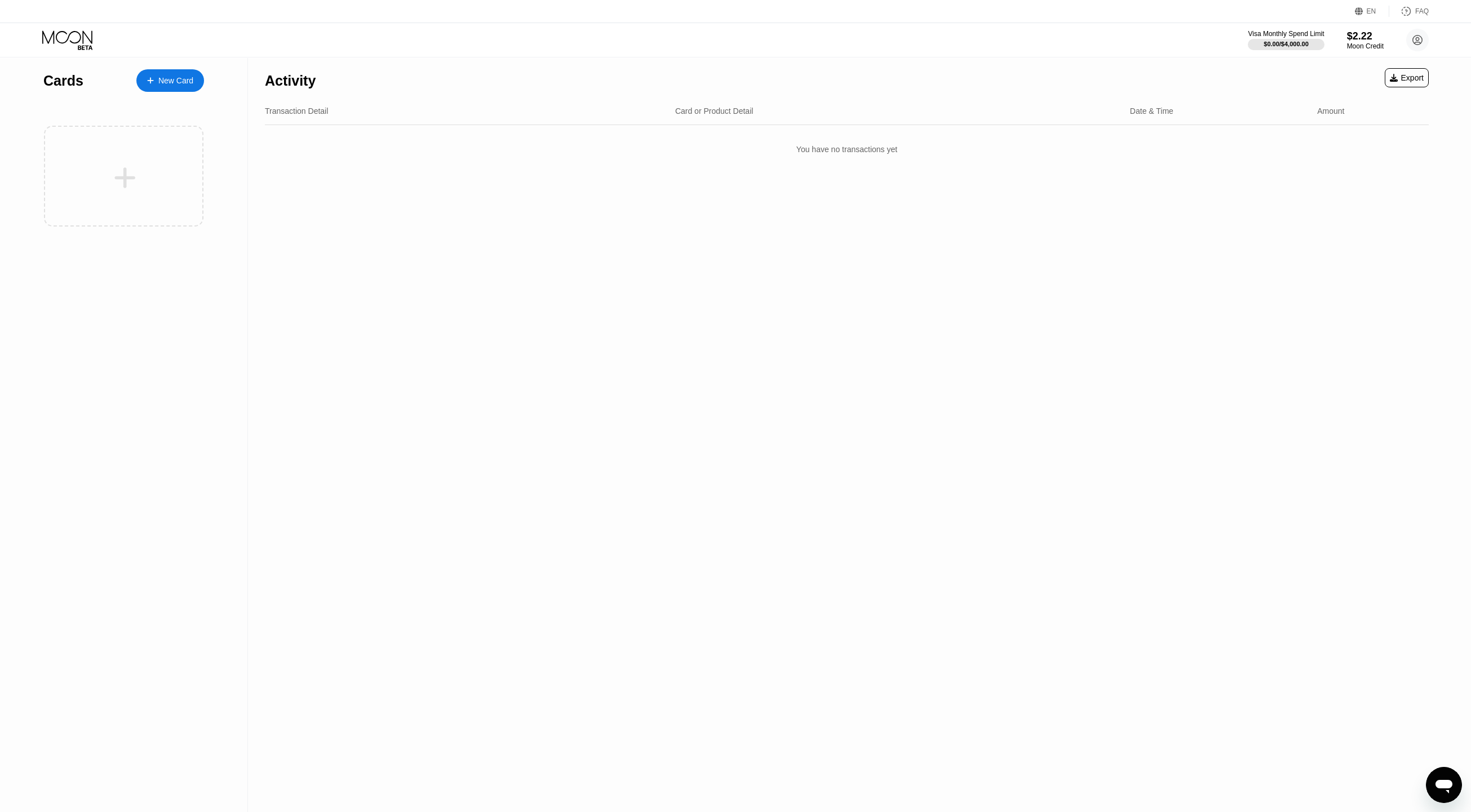
click at [161, 81] on div "New Card" at bounding box center [176, 81] width 35 height 9
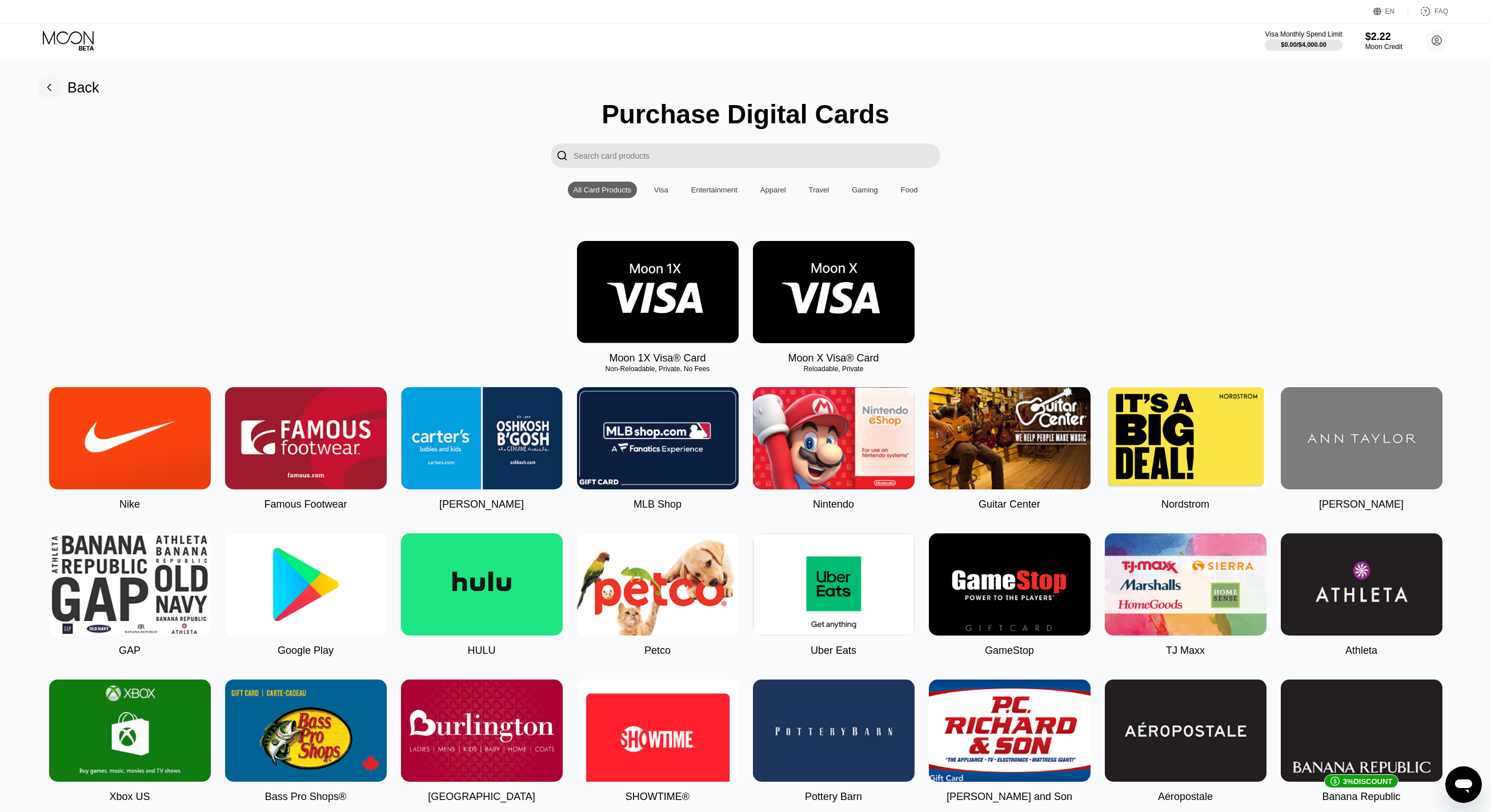
click at [819, 290] on img at bounding box center [834, 292] width 162 height 103
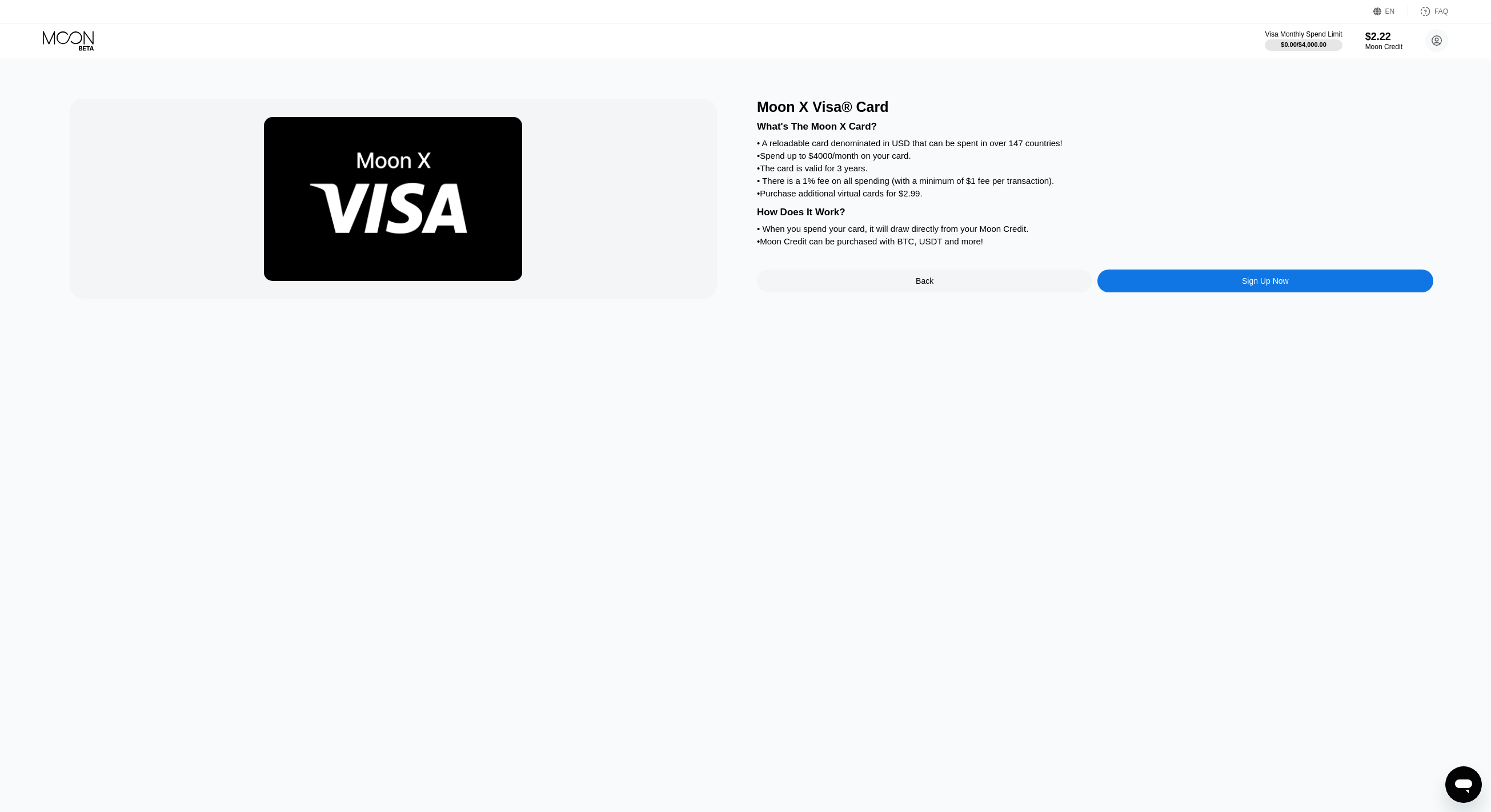
click at [1218, 292] on div "Sign Up Now" at bounding box center [1265, 280] width 336 height 23
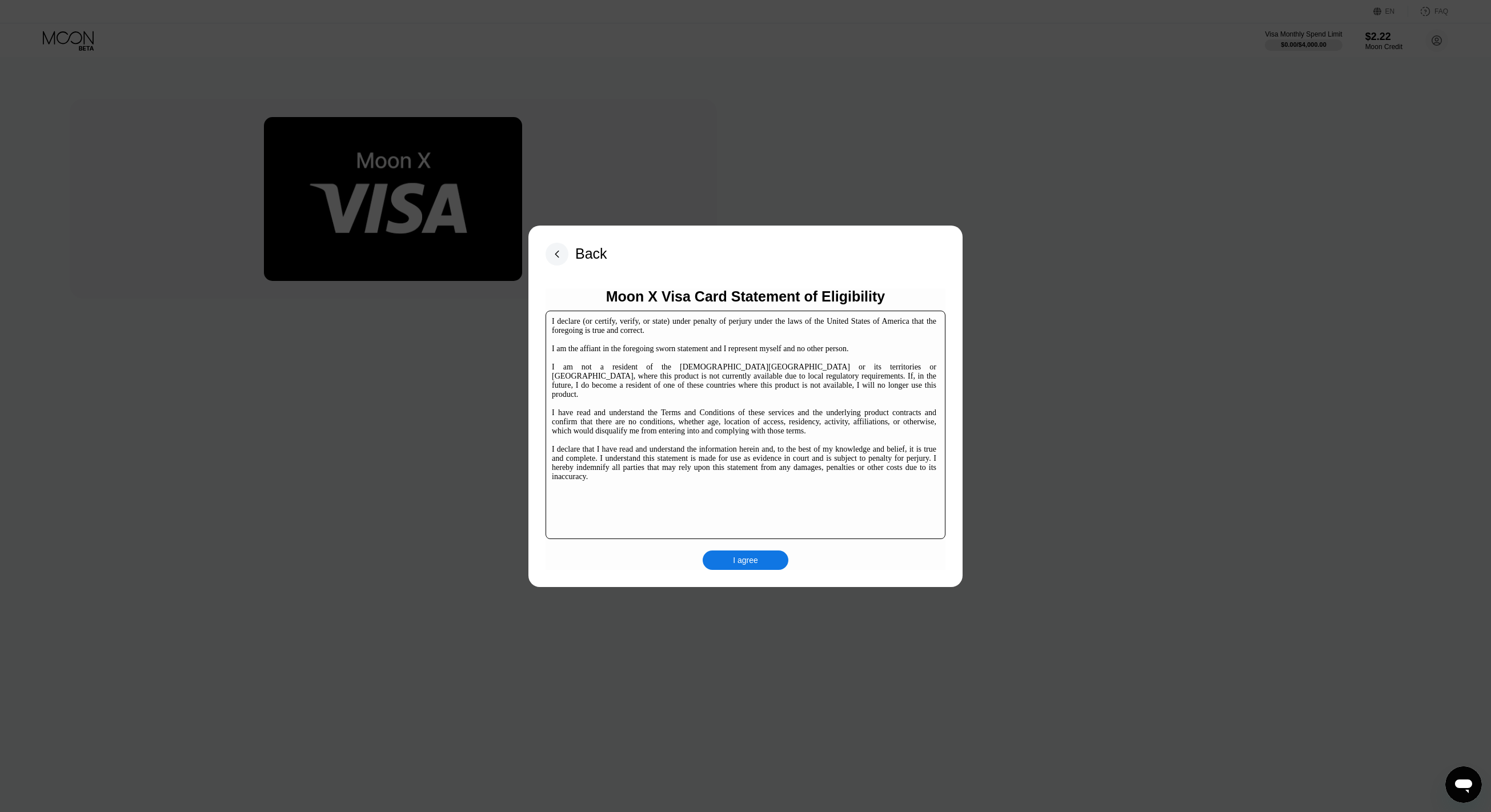
click at [754, 558] on div "I agree" at bounding box center [745, 561] width 25 height 10
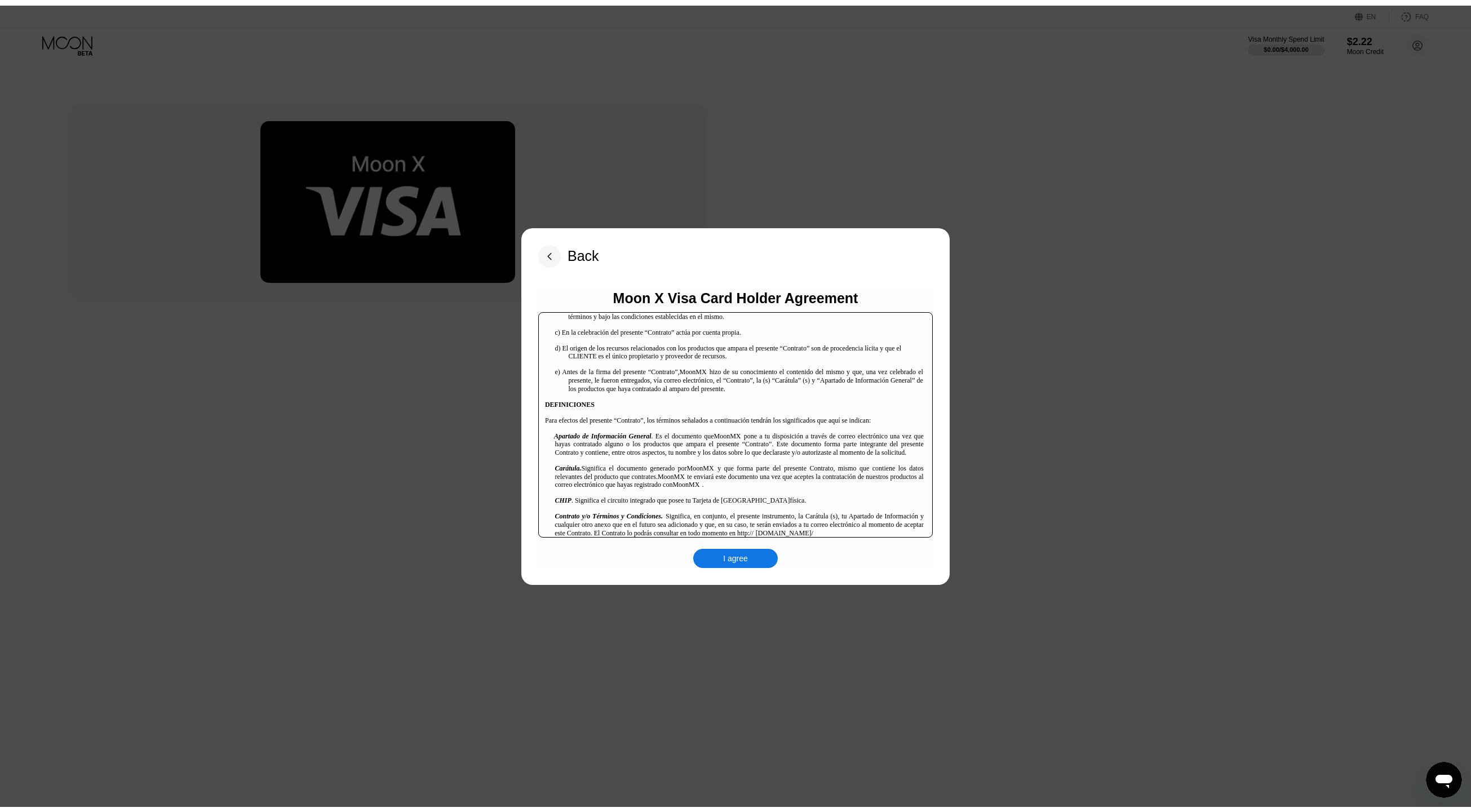
scroll to position [352, 0]
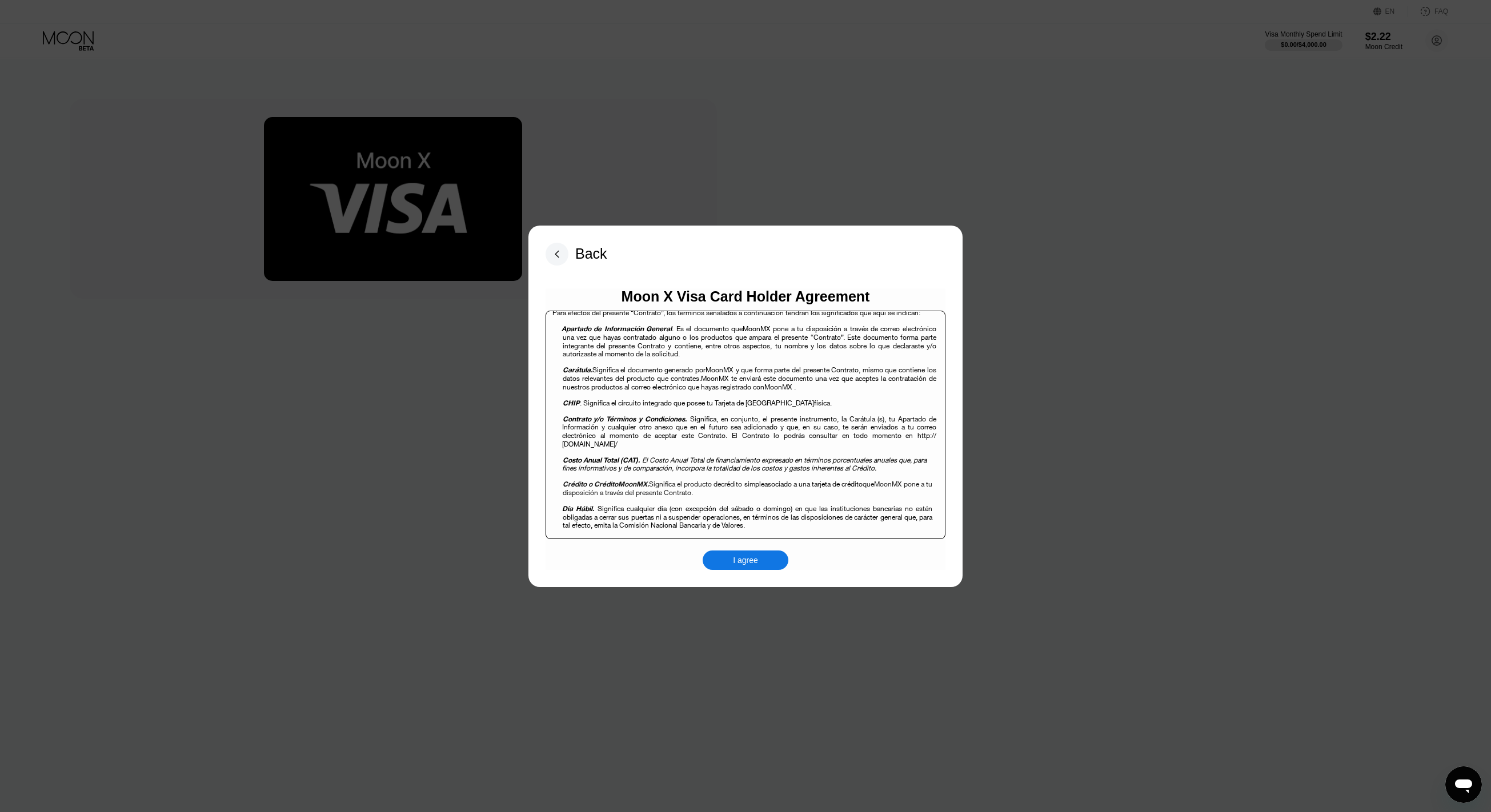
click at [733, 561] on div "I agree" at bounding box center [745, 561] width 25 height 10
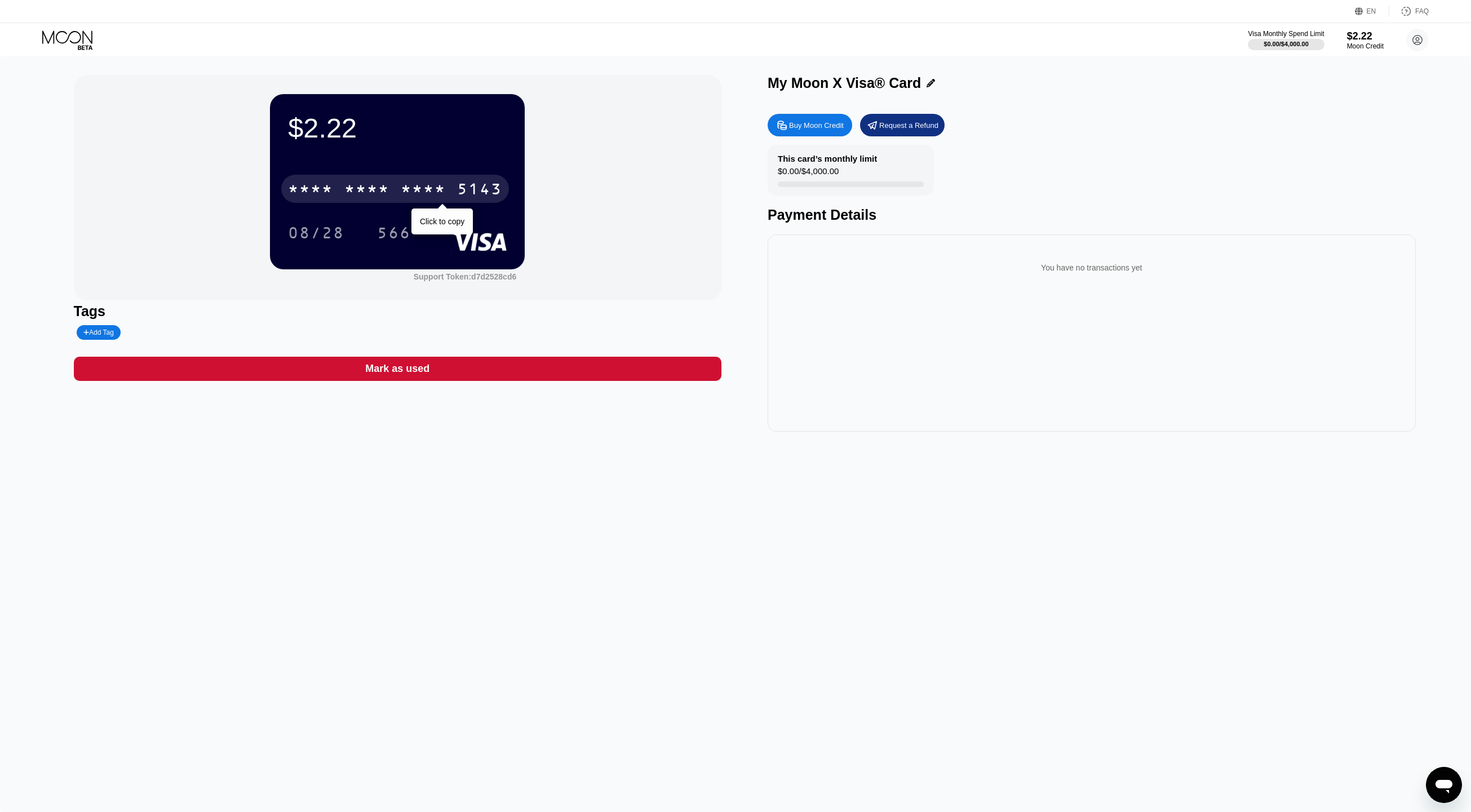
click at [399, 194] on div "* * * * * * * * * * * * 5143" at bounding box center [394, 188] width 228 height 28
click at [57, 38] on icon at bounding box center [68, 40] width 52 height 20
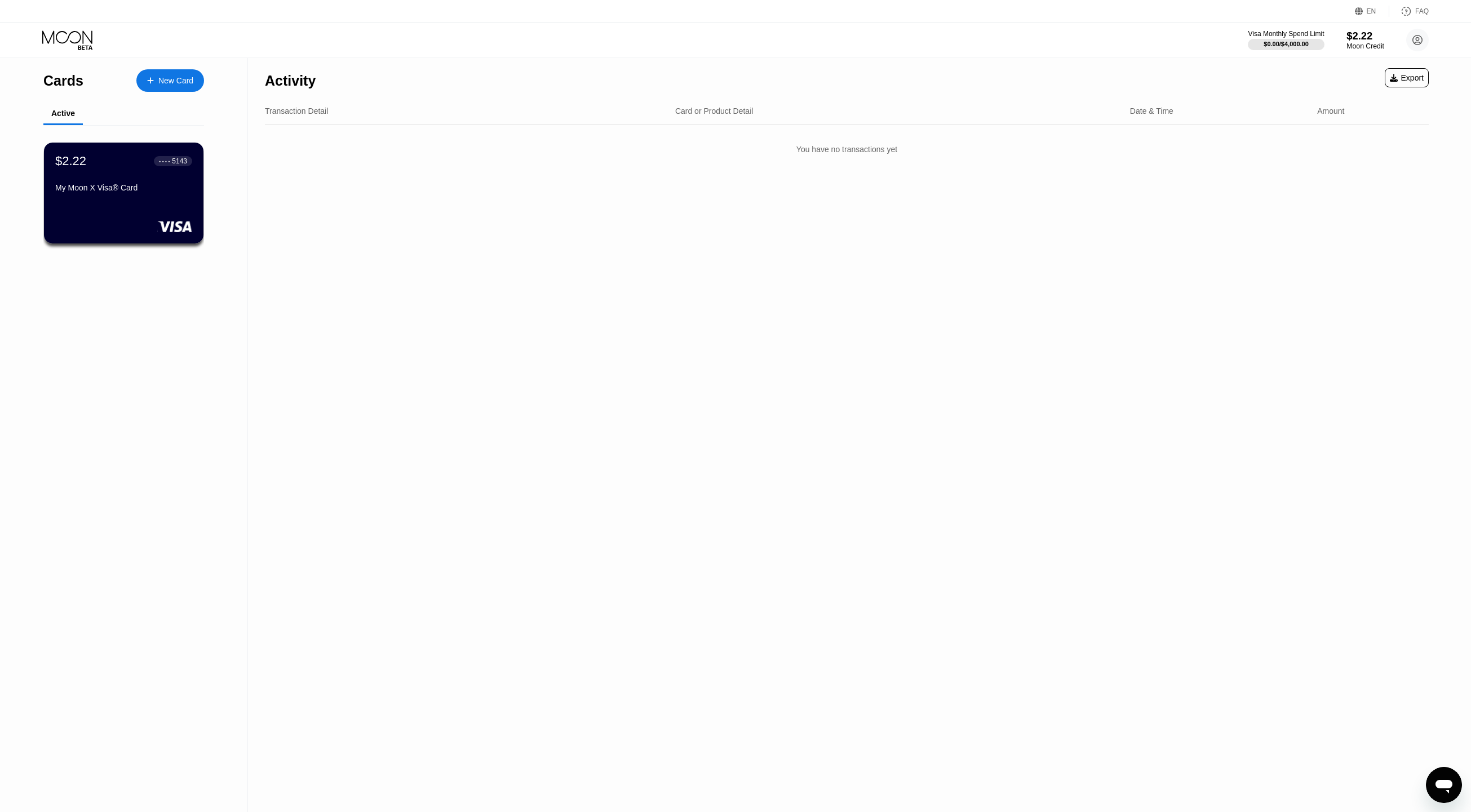
click at [1363, 41] on div "$2.22" at bounding box center [1365, 36] width 38 height 12
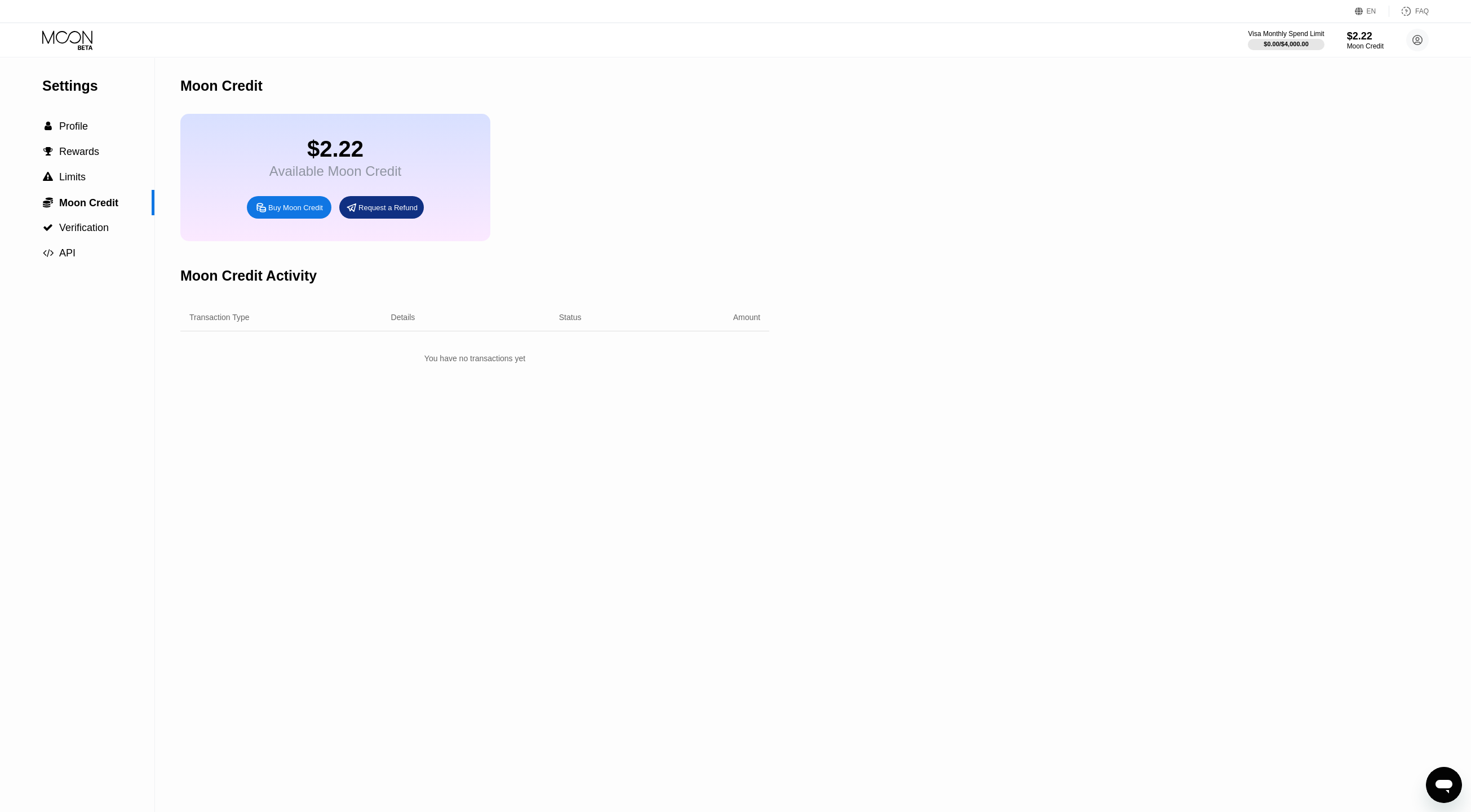
click at [288, 212] on div "Buy Moon Credit" at bounding box center [296, 207] width 55 height 9
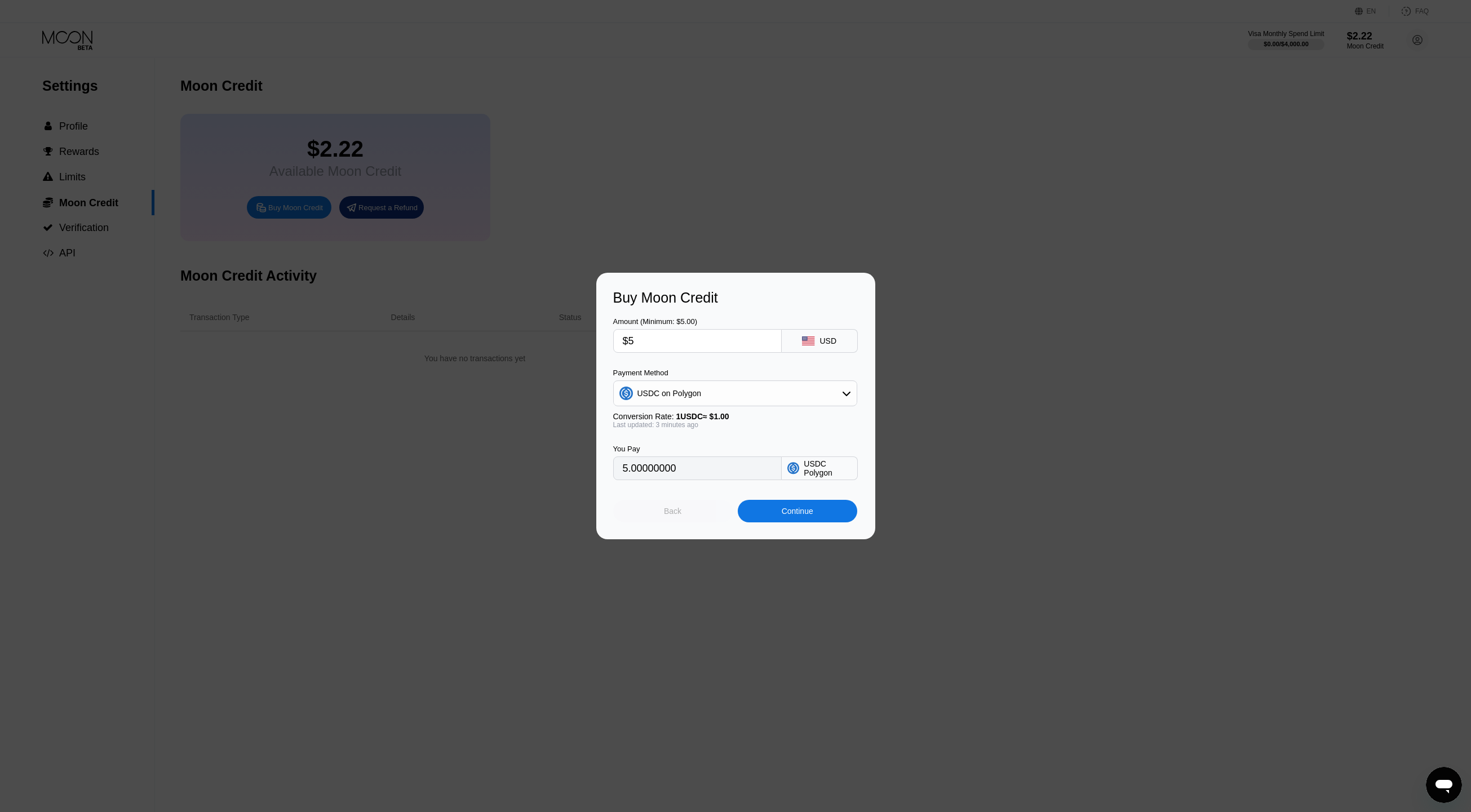
click at [675, 513] on div "Back" at bounding box center [673, 511] width 17 height 9
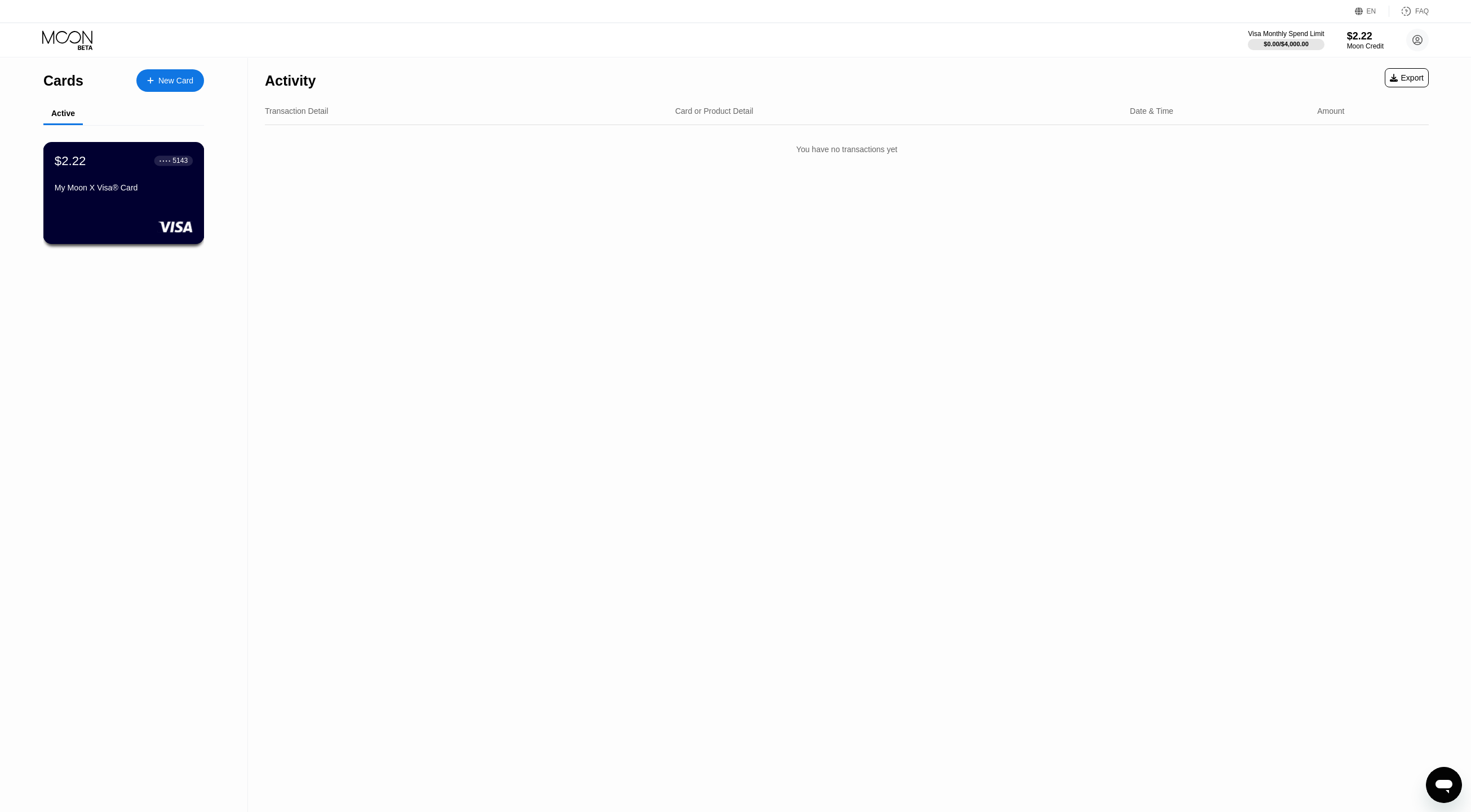
click at [161, 201] on div "$2.22 ● ● ● ● 5143 My Moon X Visa® Card" at bounding box center [124, 193] width 161 height 102
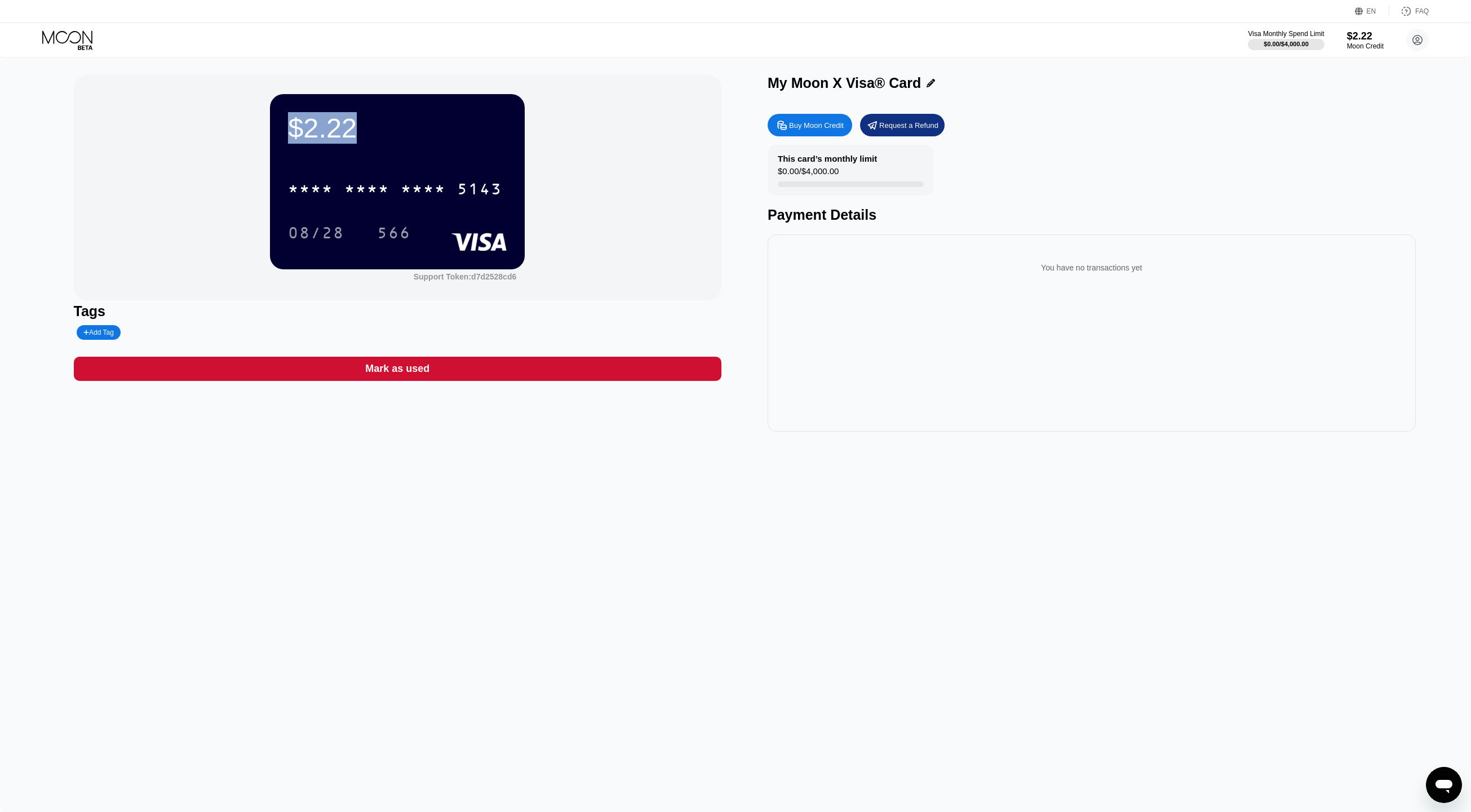
drag, startPoint x: 294, startPoint y: 131, endPoint x: 354, endPoint y: 127, distance: 60.1
click at [354, 127] on div "$2.22" at bounding box center [397, 127] width 218 height 31
drag, startPoint x: 777, startPoint y: 168, endPoint x: 863, endPoint y: 173, distance: 86.1
click at [863, 173] on div "This card’s monthly limit $0.00 / $4,000.00" at bounding box center [851, 170] width 166 height 51
click at [836, 173] on div "$0.00 / $4,000.00" at bounding box center [809, 173] width 61 height 15
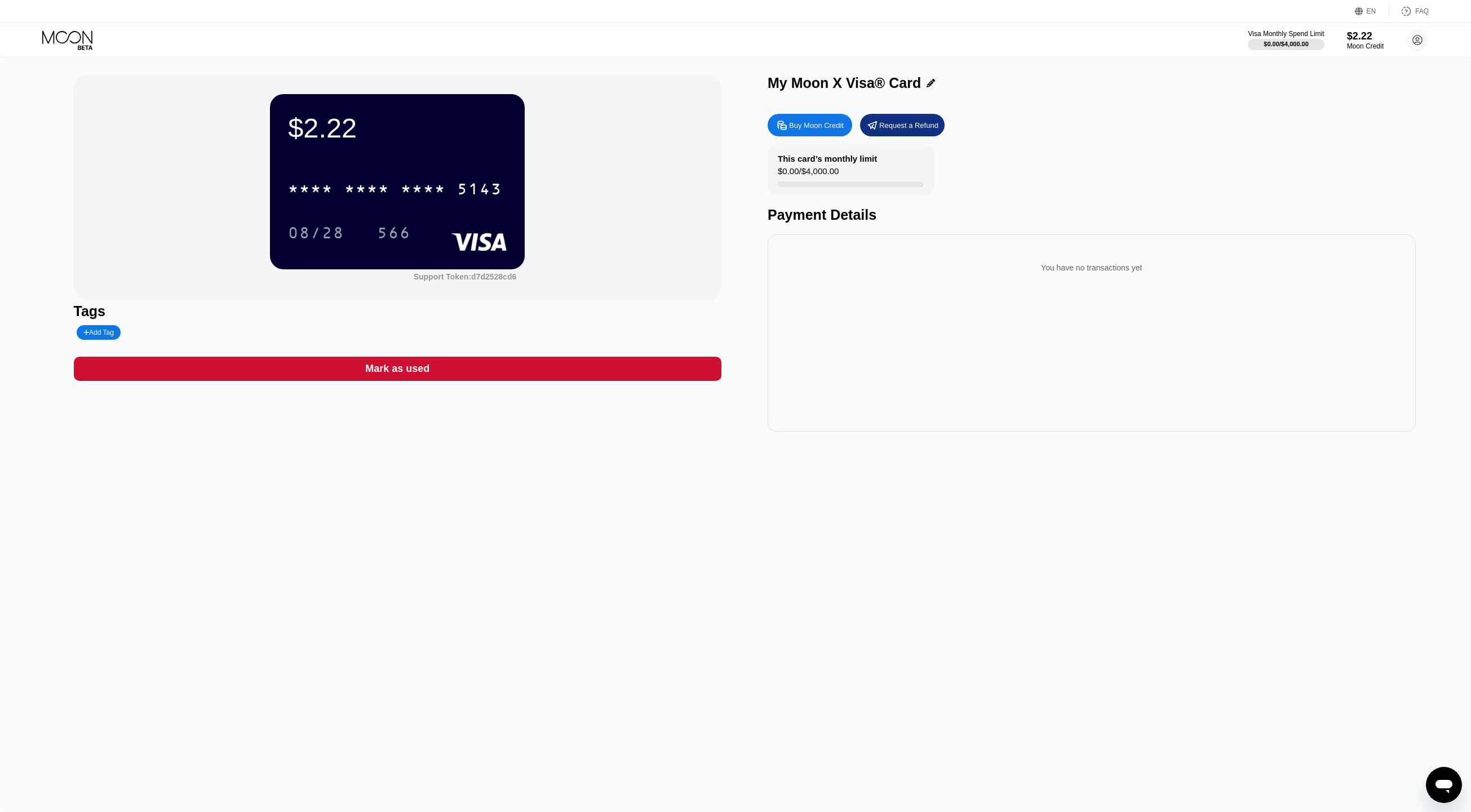
click at [1363, 9] on icon at bounding box center [1360, 12] width 9 height 9
click at [1333, 60] on div "English" at bounding box center [1304, 63] width 78 height 9
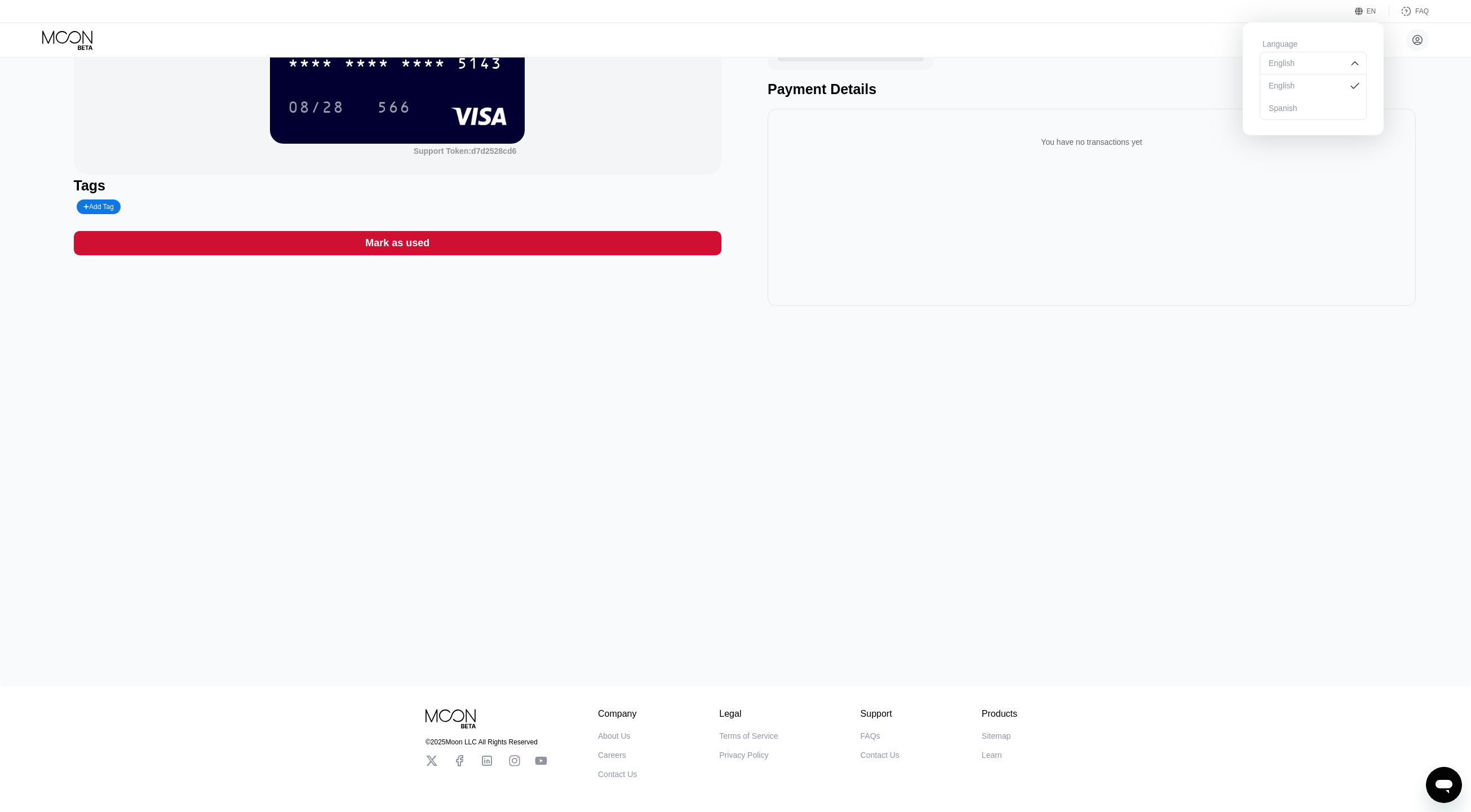
scroll to position [141, 0]
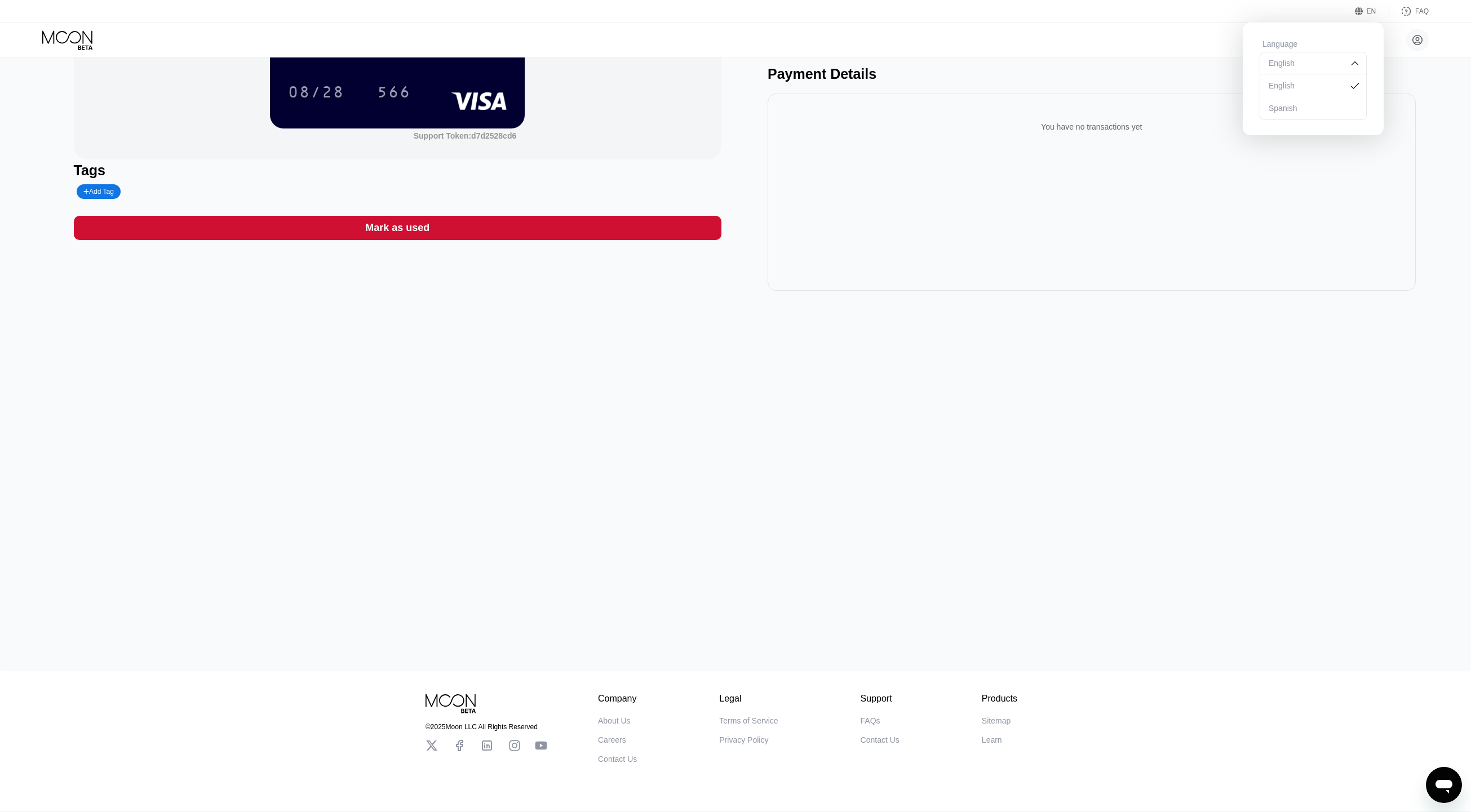
click at [1082, 176] on div "You have no transactions yet" at bounding box center [1092, 192] width 648 height 197
click at [857, 545] on div "$2.22 * * * * * * * * * * * * 5143 08/28 566 Support Token: d7d2528cd6 Tags Add…" at bounding box center [735, 294] width 1471 height 754
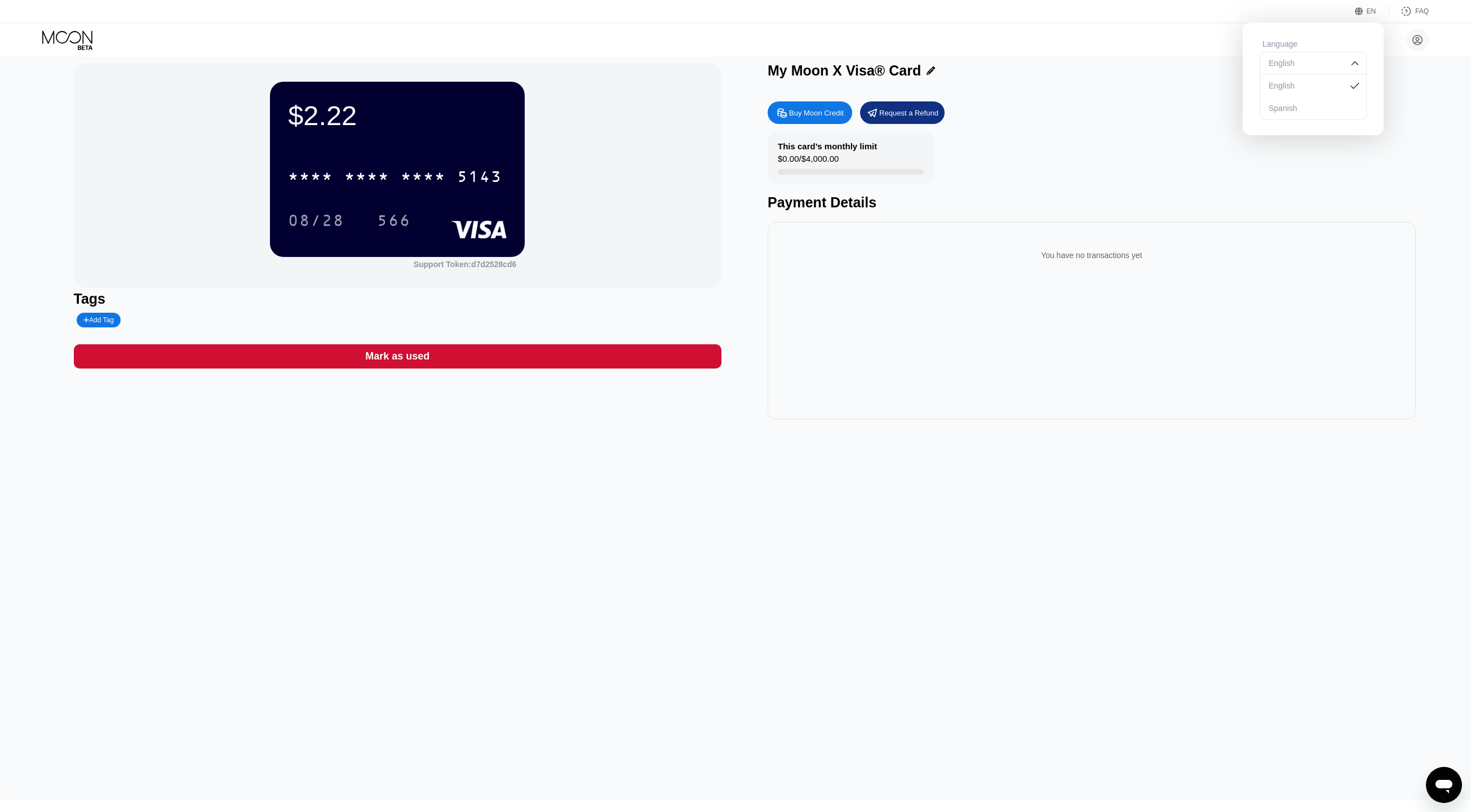
scroll to position [0, 0]
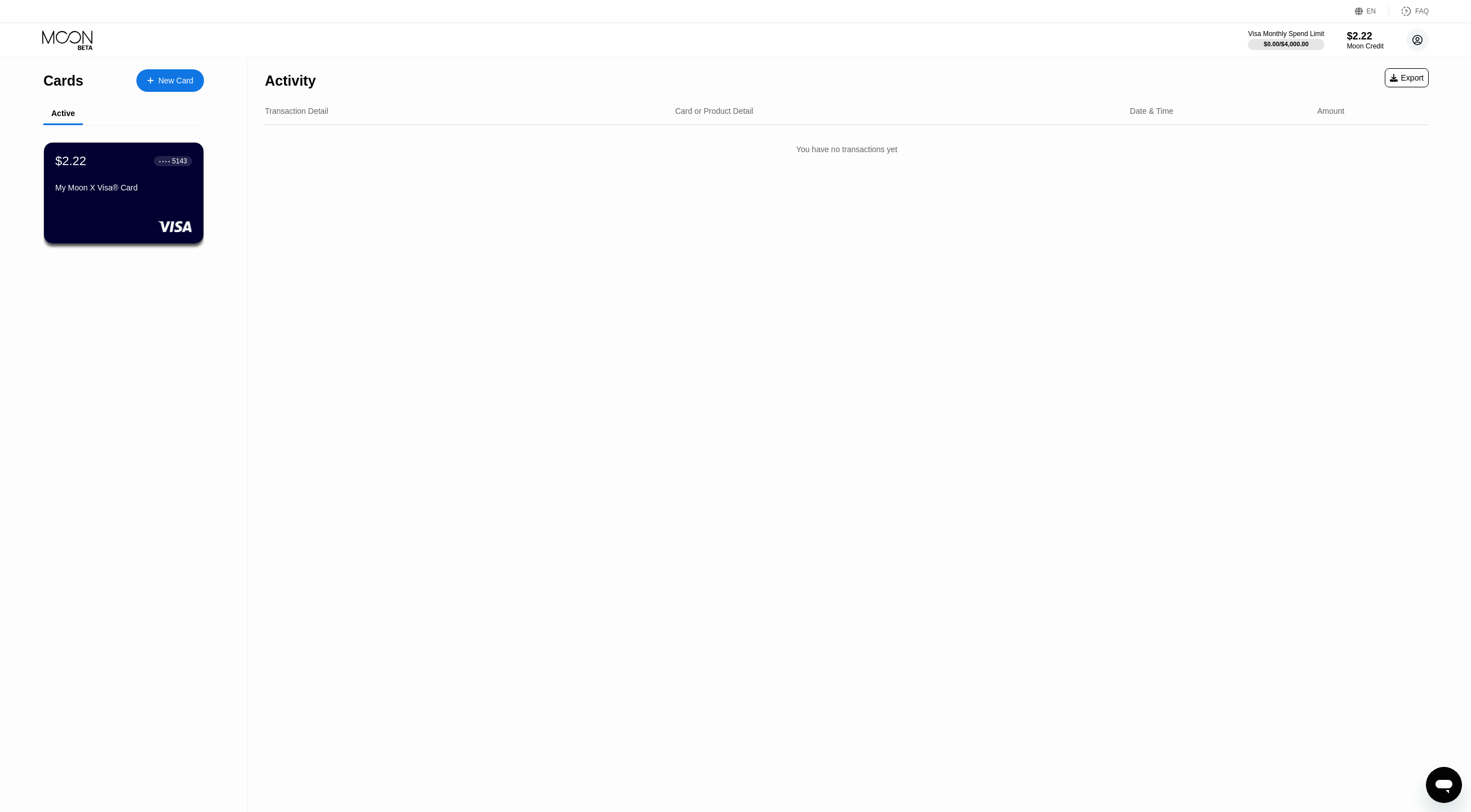
click at [1422, 38] on circle at bounding box center [1417, 39] width 23 height 23
click at [1353, 138] on div "Settings" at bounding box center [1347, 140] width 28 height 9
